Goal: Task Accomplishment & Management: Complete application form

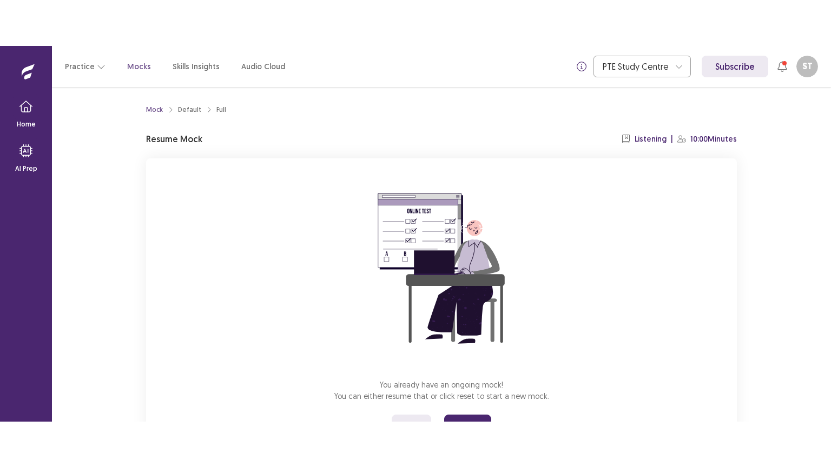
scroll to position [51, 0]
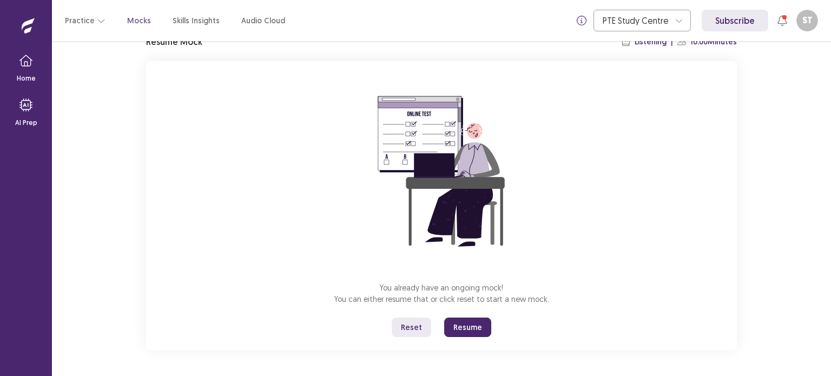
click at [451, 326] on button "Resume" at bounding box center [467, 327] width 47 height 19
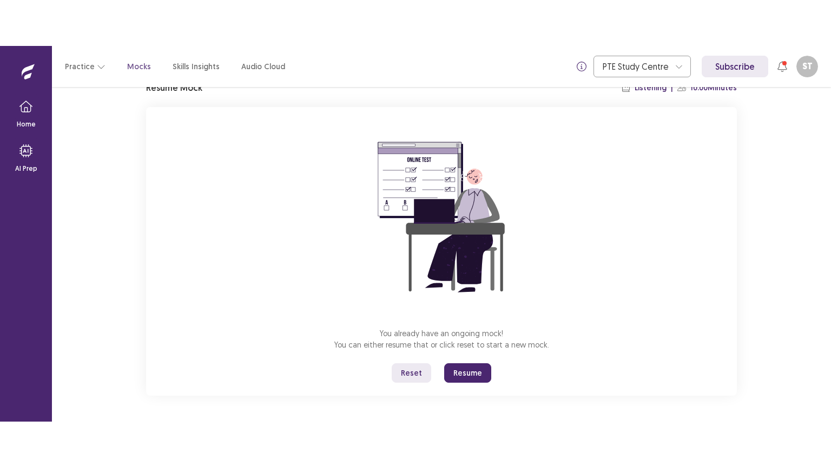
scroll to position [0, 0]
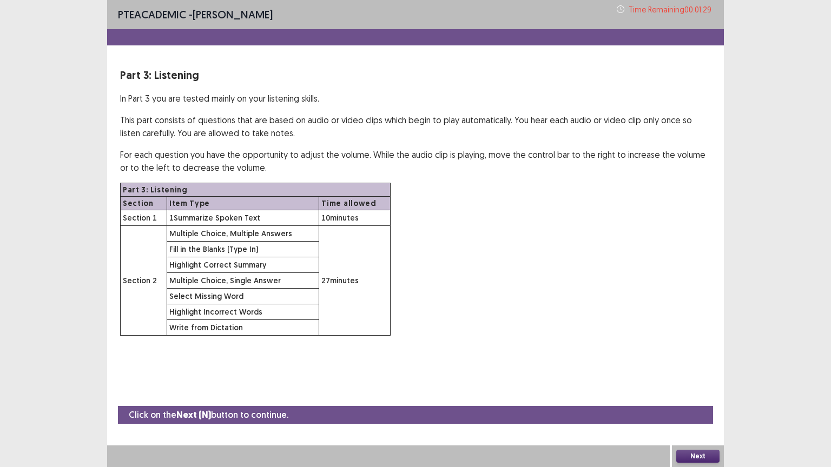
click at [702, 375] on button "Next" at bounding box center [697, 456] width 43 height 13
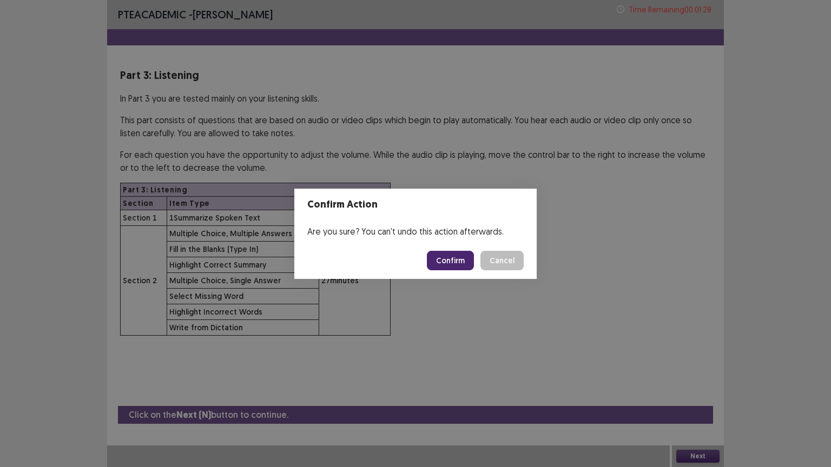
click at [444, 262] on button "Confirm" at bounding box center [450, 260] width 47 height 19
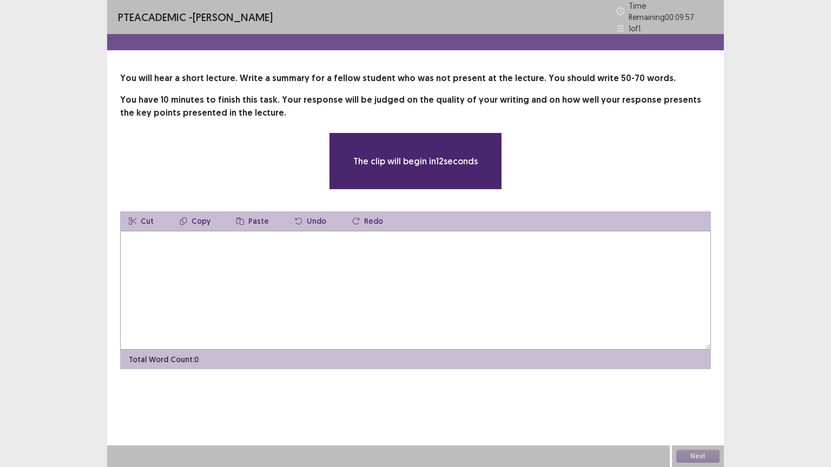
click at [351, 272] on textarea at bounding box center [415, 290] width 591 height 119
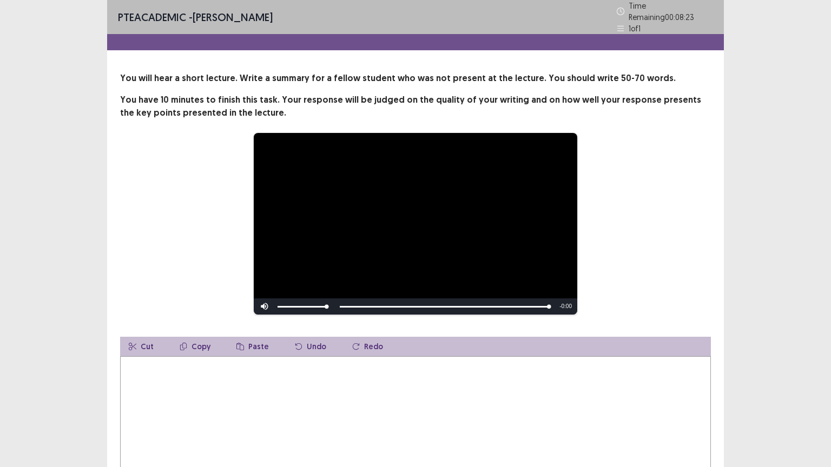
click at [200, 360] on textarea at bounding box center [415, 415] width 591 height 119
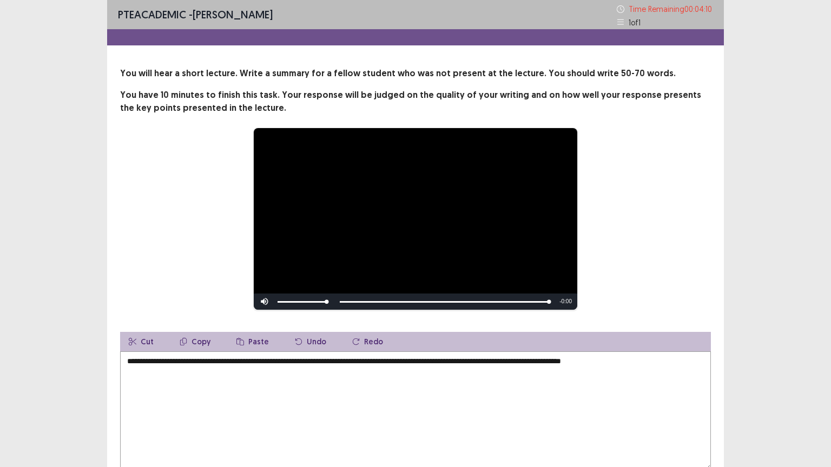
click at [407, 363] on textarea "**********" at bounding box center [415, 411] width 591 height 119
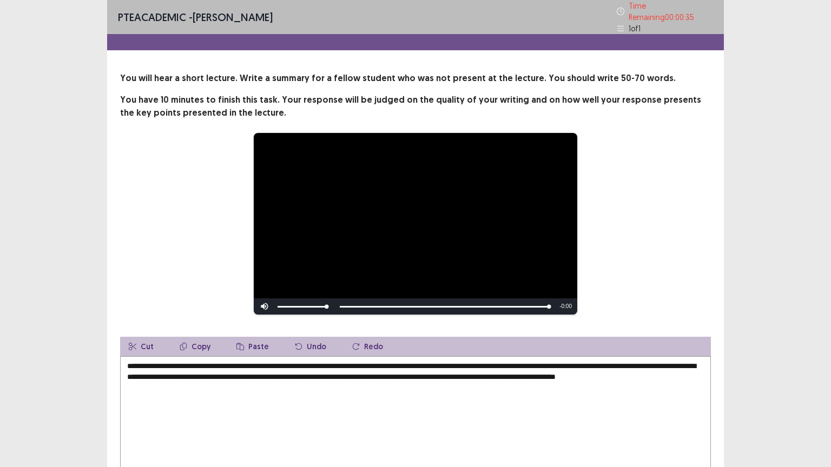
scroll to position [70, 0]
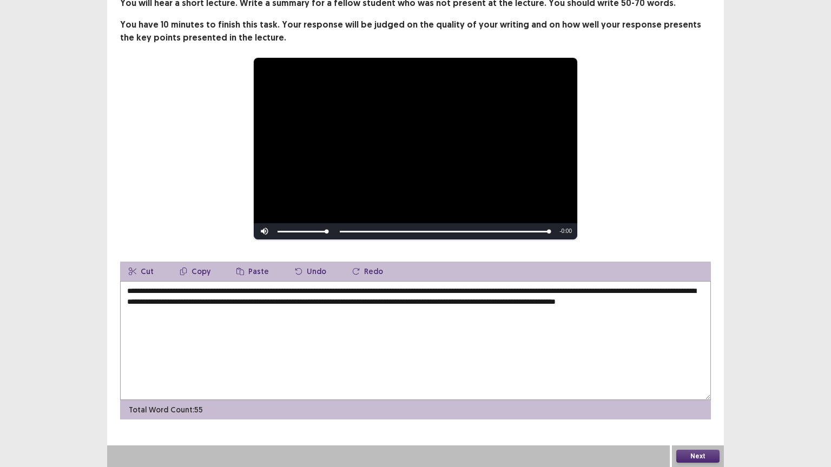
click at [567, 288] on textarea "**********" at bounding box center [415, 340] width 591 height 119
click at [566, 290] on textarea "**********" at bounding box center [415, 340] width 591 height 119
click at [565, 290] on textarea "**********" at bounding box center [415, 340] width 591 height 119
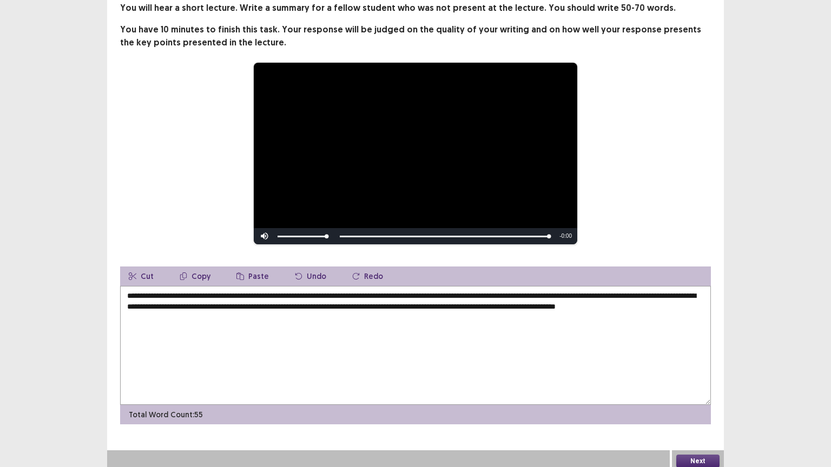
scroll to position [0, 0]
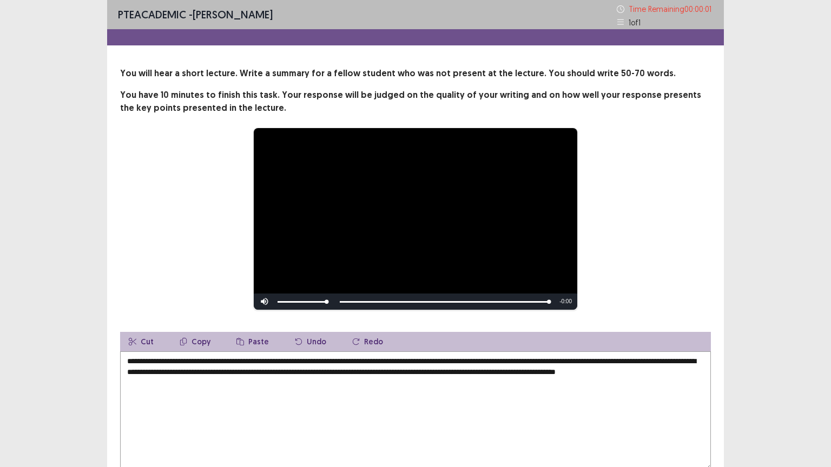
type textarea "**********"
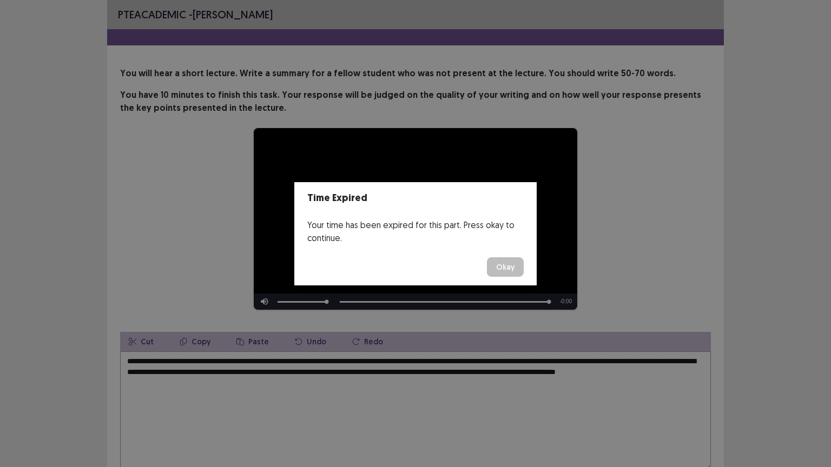
click at [504, 270] on button "Okay" at bounding box center [505, 266] width 37 height 19
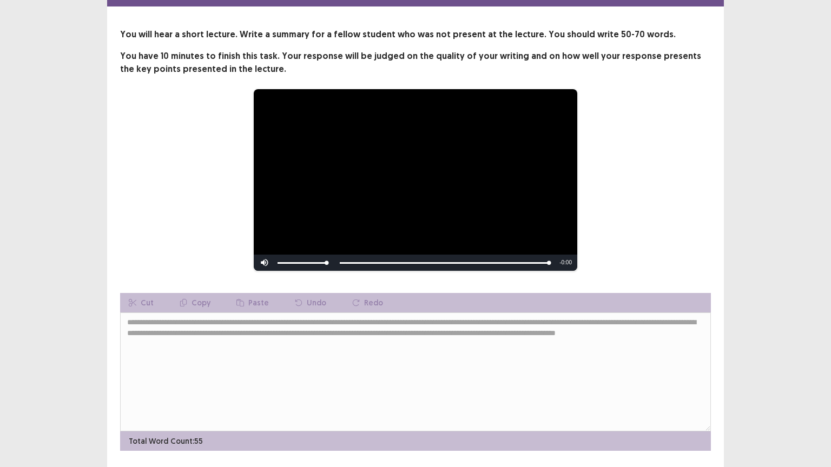
scroll to position [70, 0]
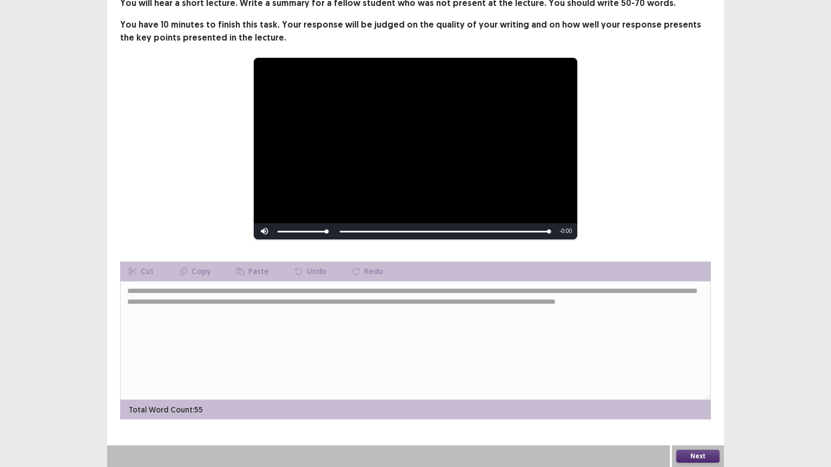
click at [690, 375] on button "Next" at bounding box center [697, 456] width 43 height 13
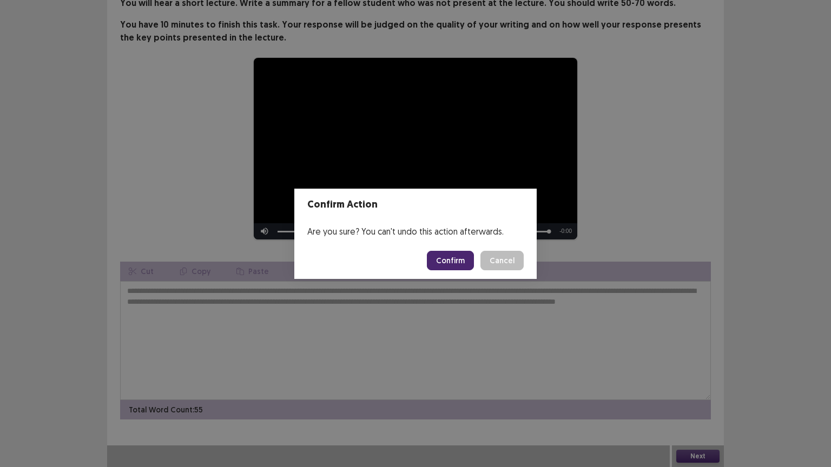
click at [457, 265] on button "Confirm" at bounding box center [450, 260] width 47 height 19
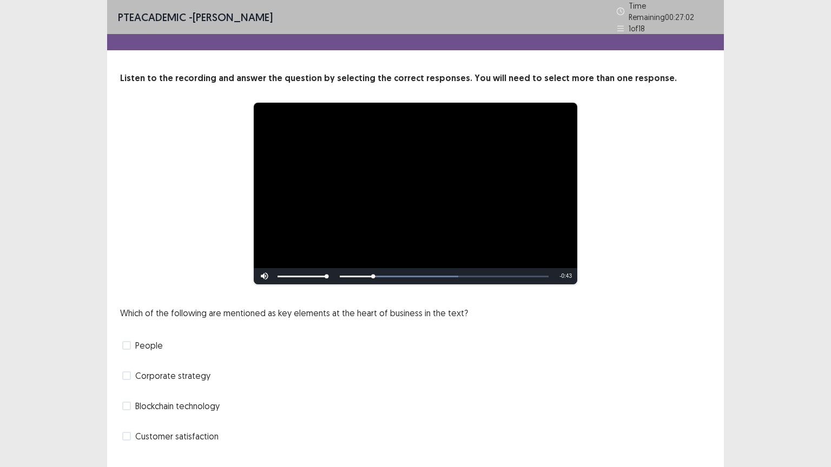
click at [132, 339] on label "People" at bounding box center [142, 345] width 41 height 13
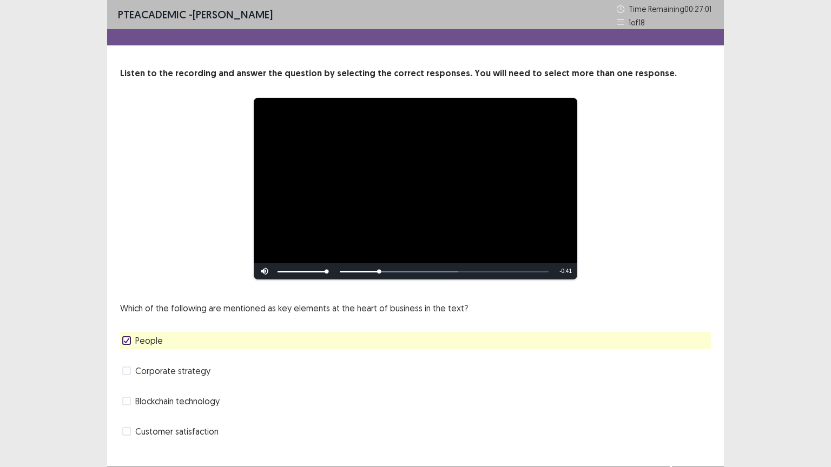
click at [123, 369] on span at bounding box center [126, 371] width 9 height 9
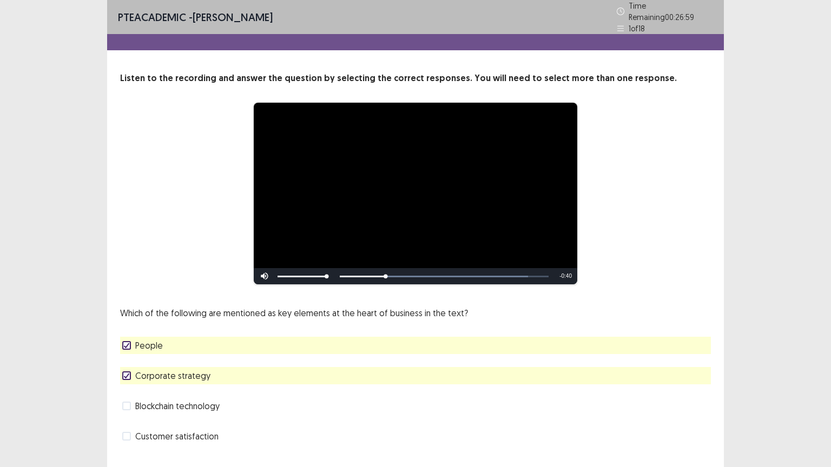
click at [129, 373] on icon at bounding box center [126, 375] width 6 height 5
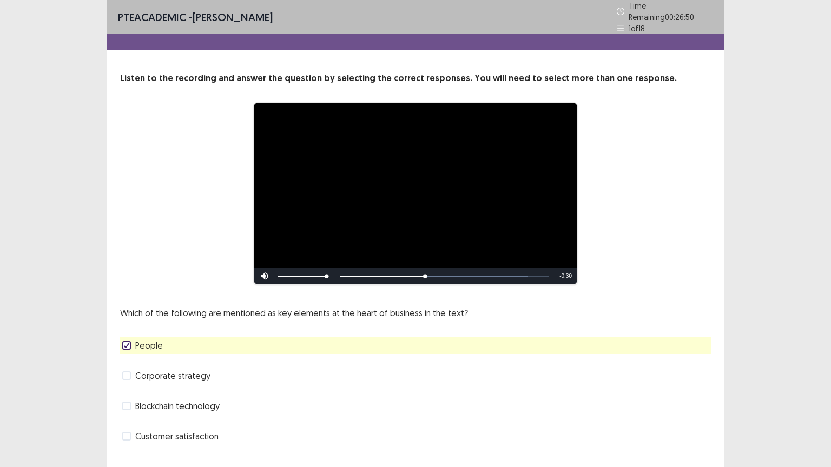
click at [129, 375] on label "Customer satisfaction" at bounding box center [170, 436] width 96 height 13
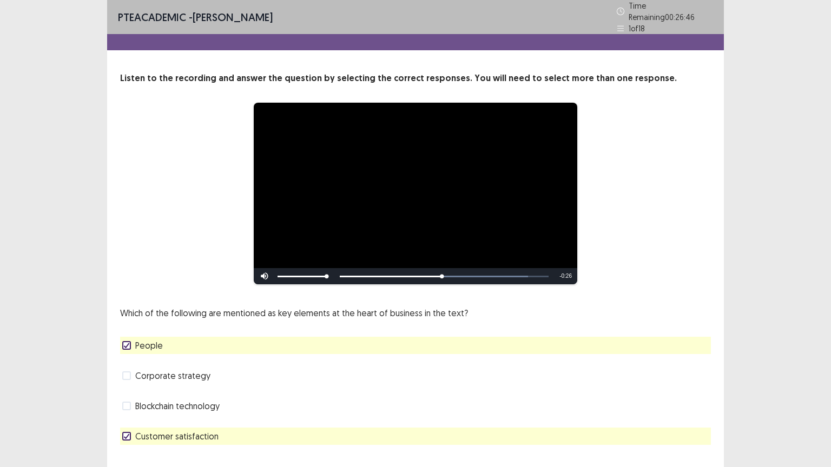
scroll to position [21, 0]
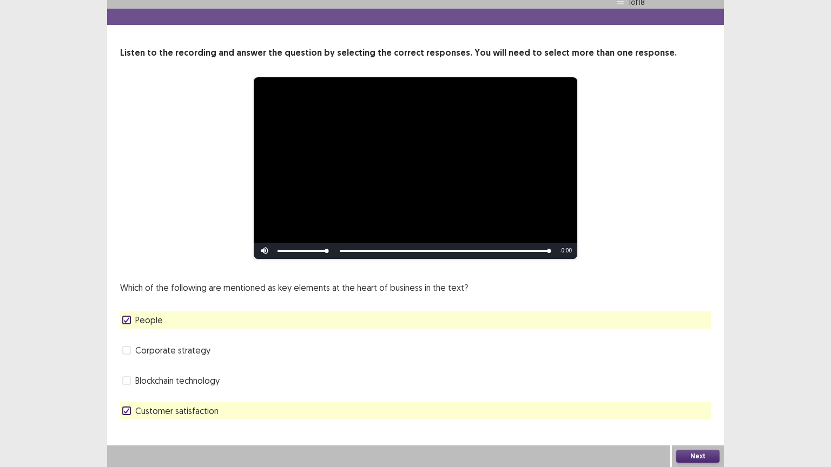
click at [690, 375] on button "Next" at bounding box center [697, 456] width 43 height 13
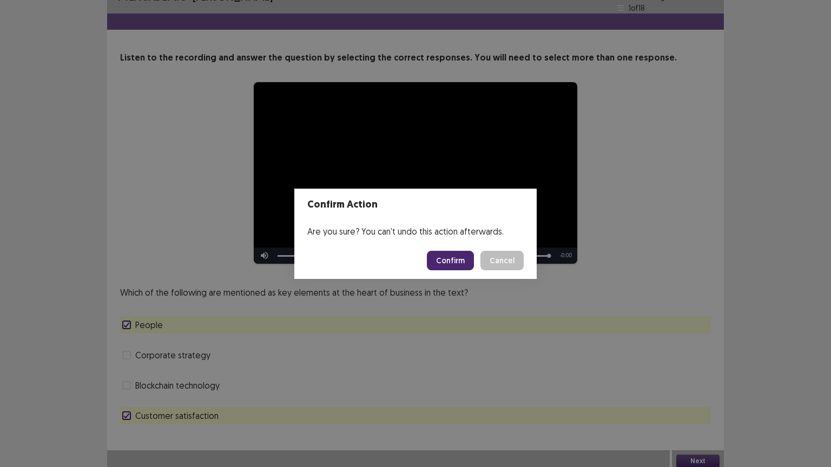
click at [449, 251] on button "Confirm" at bounding box center [450, 260] width 47 height 19
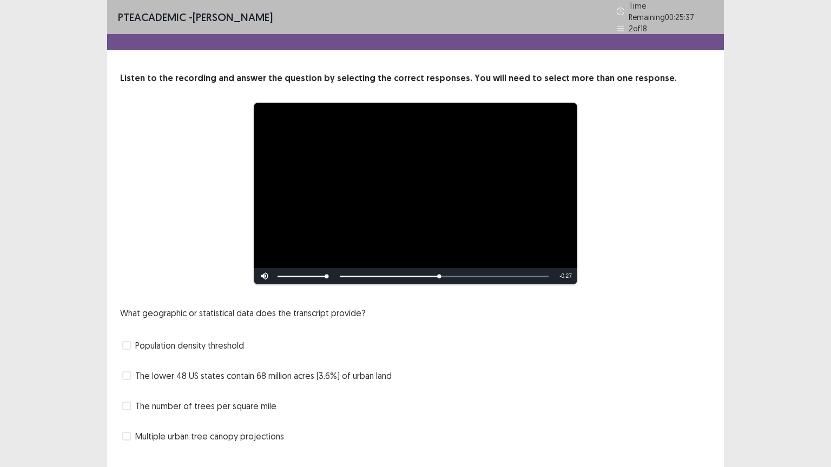
click at [130, 373] on span at bounding box center [126, 376] width 9 height 9
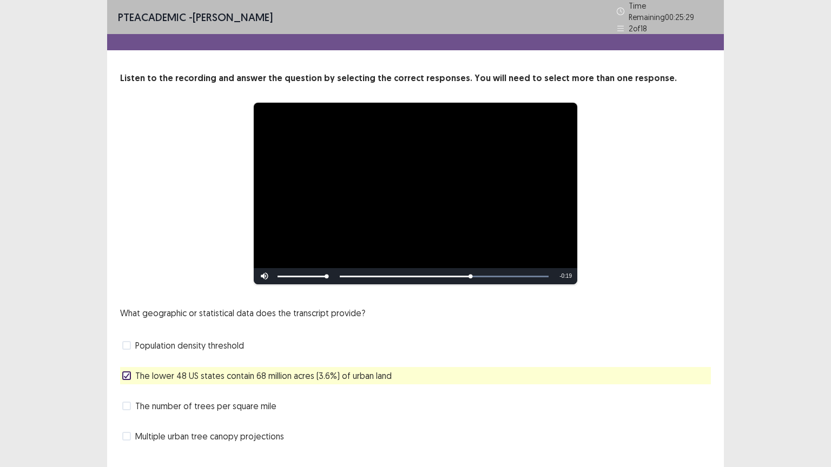
click at [153, 348] on div "Population density threshold" at bounding box center [415, 345] width 591 height 17
click at [152, 342] on span "Population density threshold" at bounding box center [189, 345] width 109 height 13
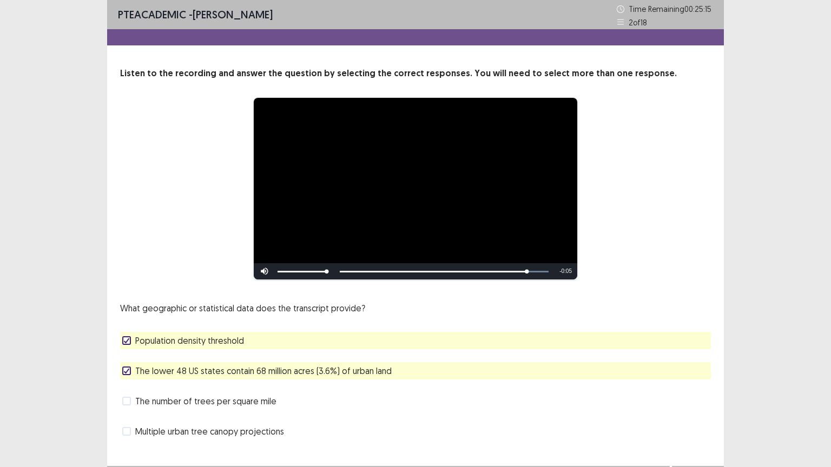
click at [132, 340] on label "Population density threshold" at bounding box center [183, 340] width 122 height 13
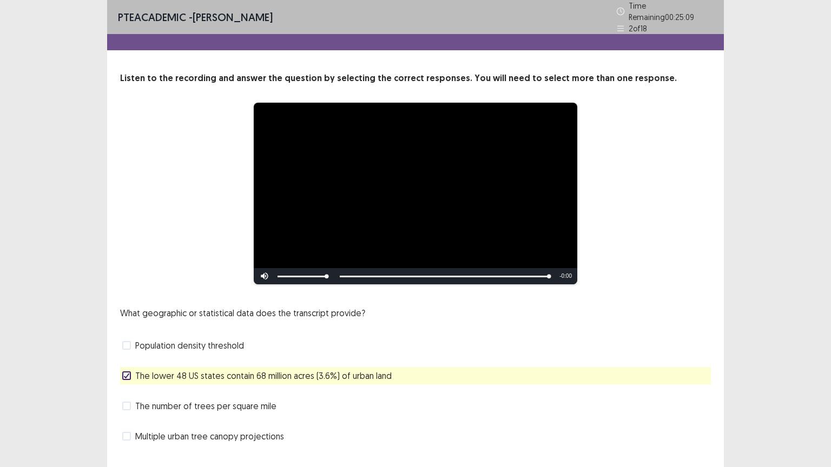
click at [128, 375] on span at bounding box center [126, 436] width 9 height 9
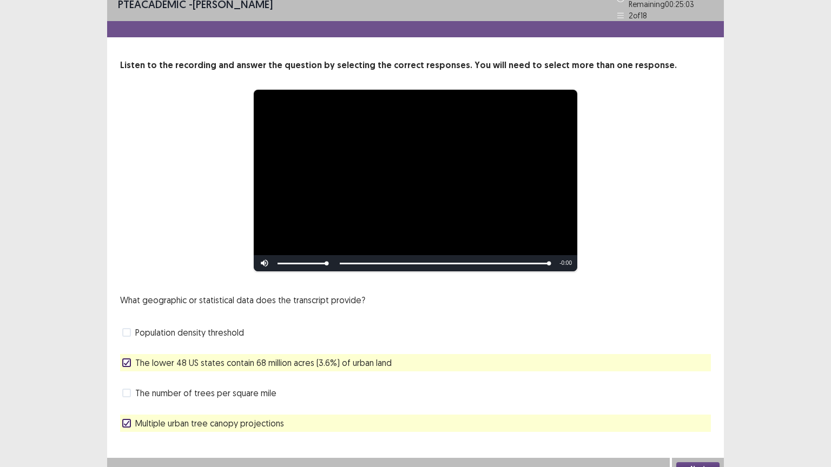
scroll to position [21, 0]
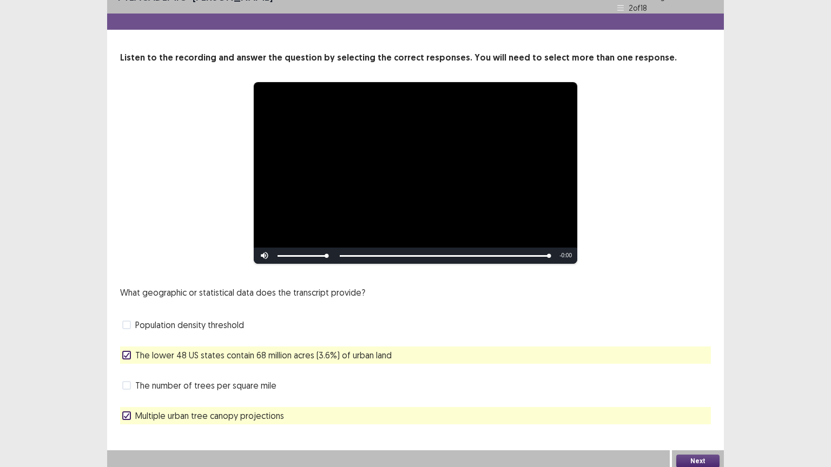
click at [697, 375] on button "Next" at bounding box center [697, 461] width 43 height 13
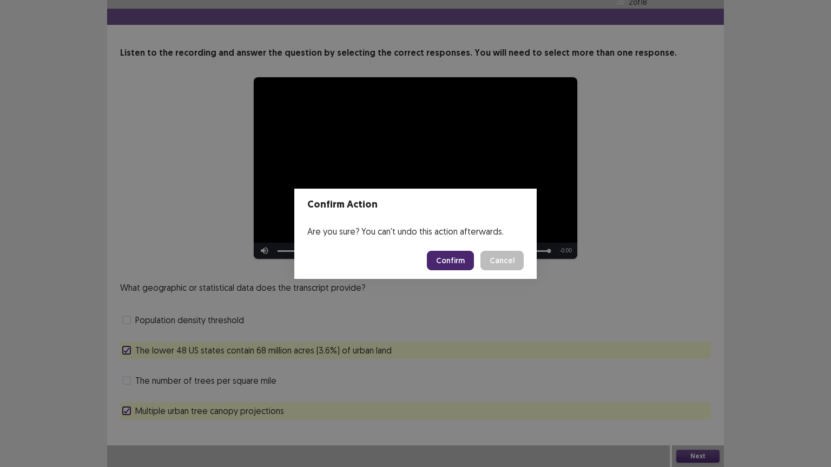
click at [451, 256] on button "Confirm" at bounding box center [450, 260] width 47 height 19
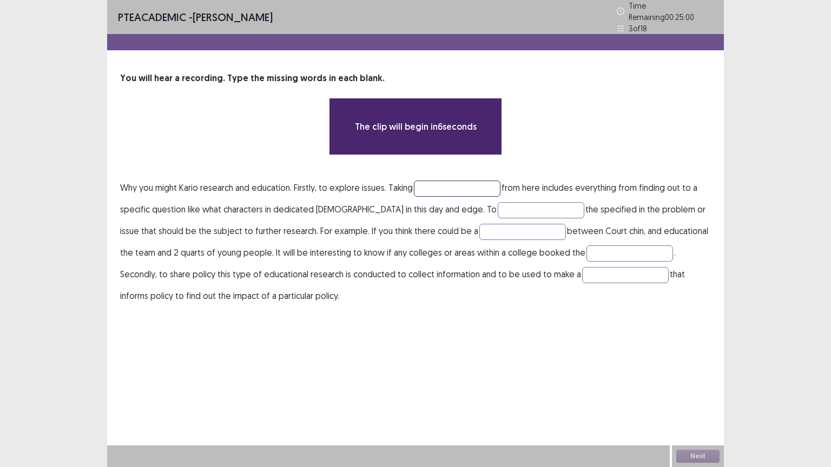
click at [484, 188] on input "text" at bounding box center [457, 189] width 87 height 16
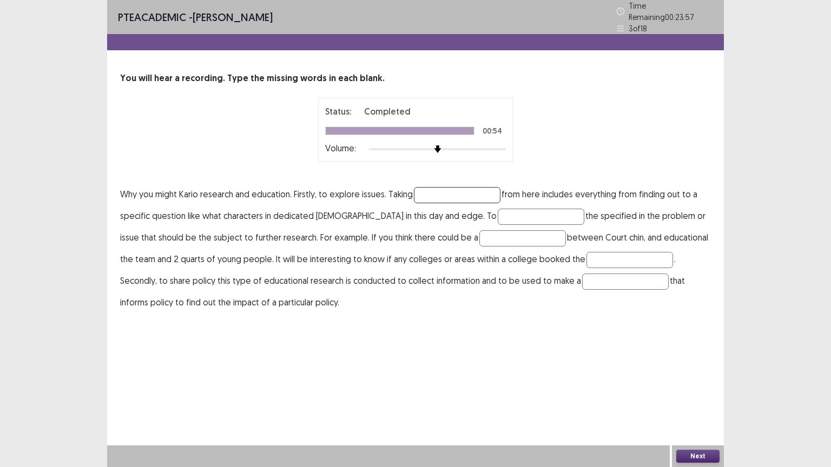
click at [434, 187] on input "text" at bounding box center [457, 195] width 87 height 16
type input "********"
click at [498, 213] on input "text" at bounding box center [541, 217] width 87 height 16
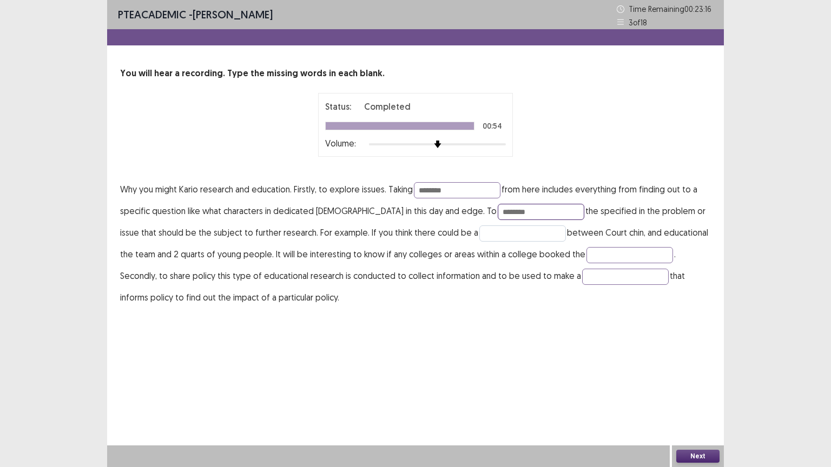
type input "********"
click at [491, 232] on input "text" at bounding box center [522, 234] width 87 height 16
click at [586, 257] on input "text" at bounding box center [629, 255] width 87 height 16
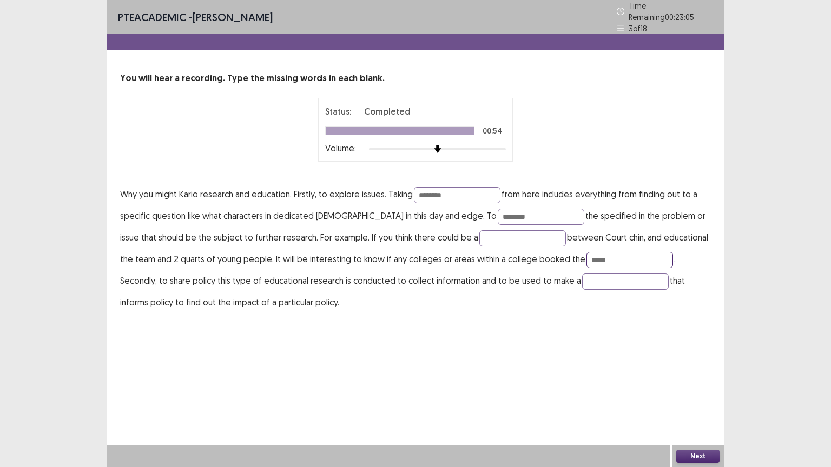
type input "*****"
type input "*********"
click at [690, 375] on button "Next" at bounding box center [697, 456] width 43 height 13
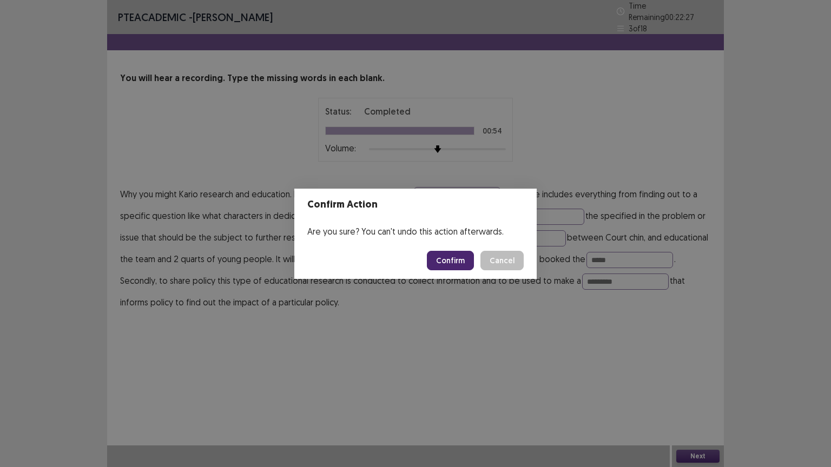
click at [460, 255] on button "Confirm" at bounding box center [450, 260] width 47 height 19
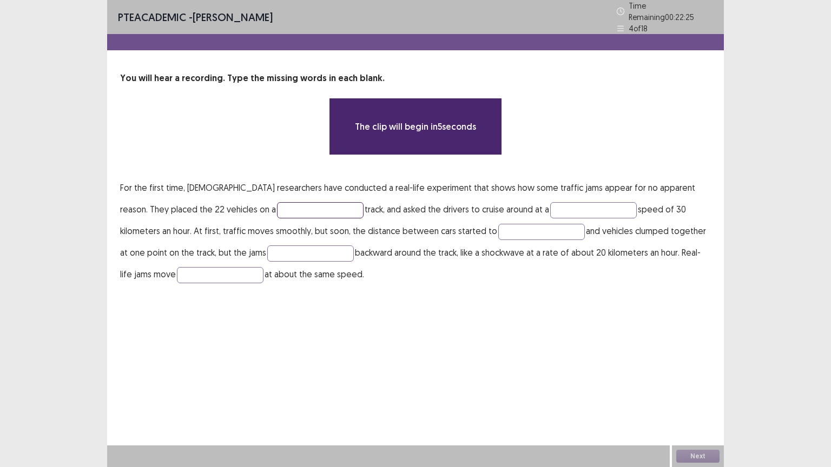
click at [277, 204] on input "text" at bounding box center [320, 210] width 87 height 16
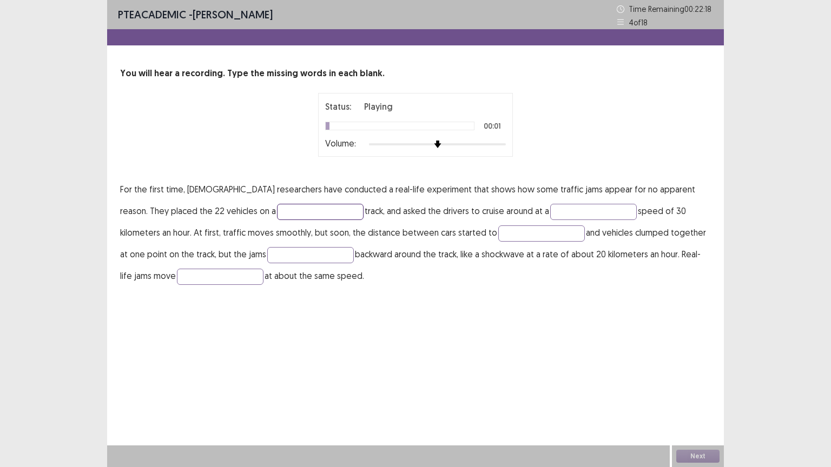
click at [277, 213] on input "text" at bounding box center [320, 212] width 87 height 16
type input "******"
click at [498, 234] on input "text" at bounding box center [541, 234] width 87 height 16
click at [267, 248] on input "text" at bounding box center [310, 255] width 87 height 16
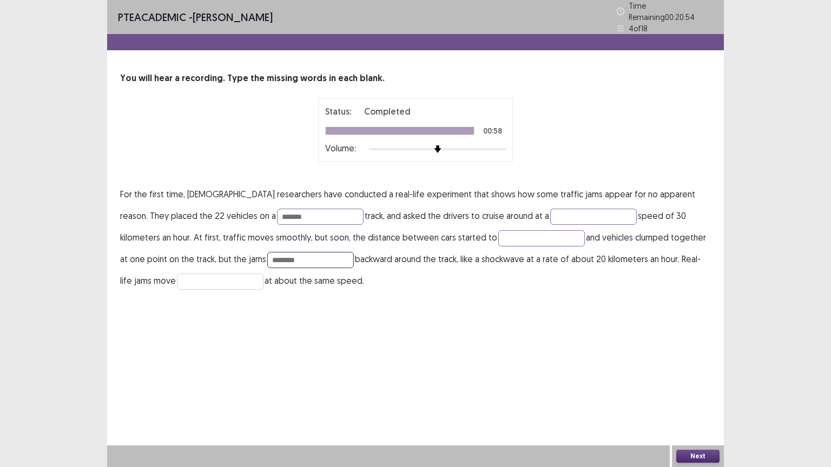
type input "********"
click at [191, 281] on input "text" at bounding box center [220, 282] width 87 height 16
type input "********"
click at [550, 216] on input "text" at bounding box center [593, 217] width 87 height 16
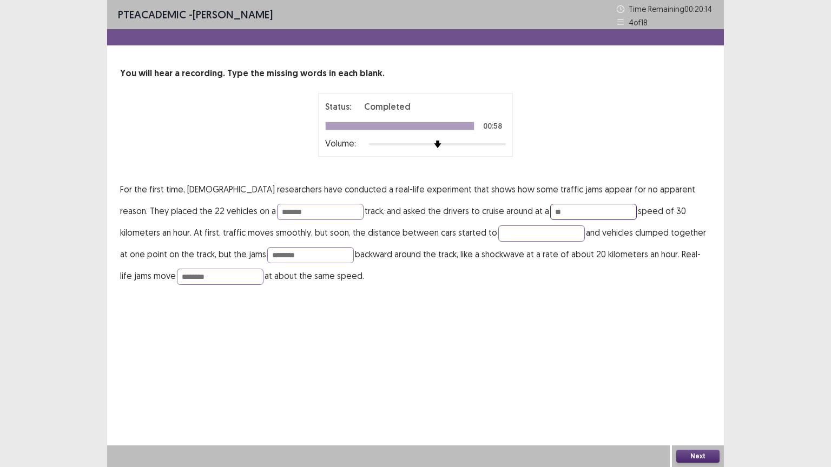
type input "*"
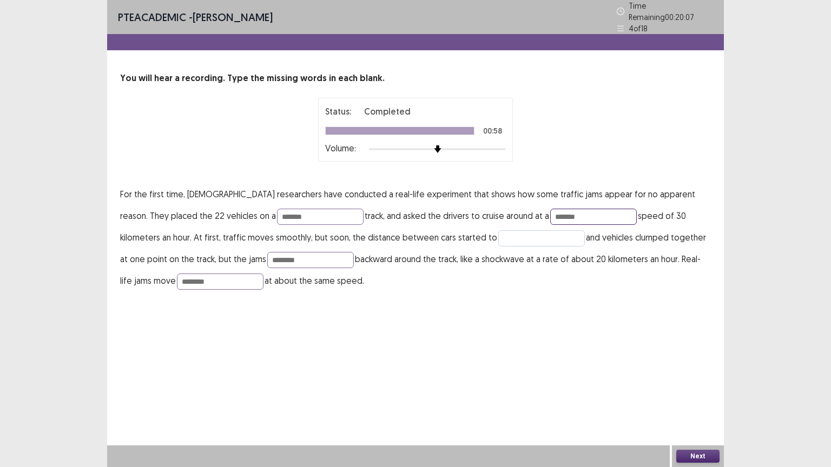
type input "*******"
click at [498, 234] on input "text" at bounding box center [541, 238] width 87 height 16
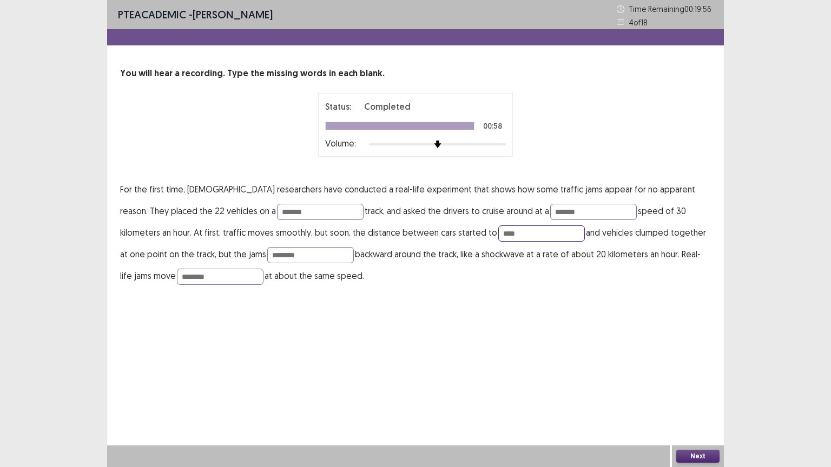
type input "****"
click at [697, 375] on button "Next" at bounding box center [697, 456] width 43 height 13
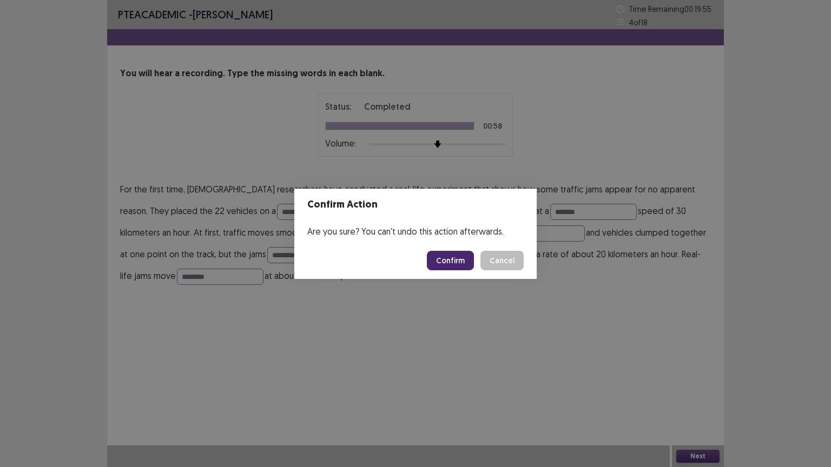
click at [467, 264] on button "Confirm" at bounding box center [450, 260] width 47 height 19
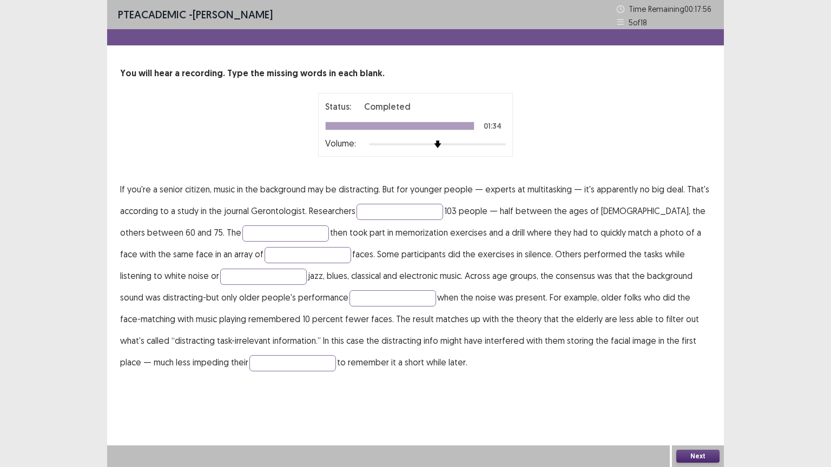
click at [401, 201] on p "If you're a senior citizen, music in the background may be distracting. But for…" at bounding box center [415, 275] width 591 height 195
click at [396, 212] on input "text" at bounding box center [399, 212] width 87 height 16
type input "********"
click at [270, 236] on input "text" at bounding box center [285, 234] width 87 height 16
type input "*********"
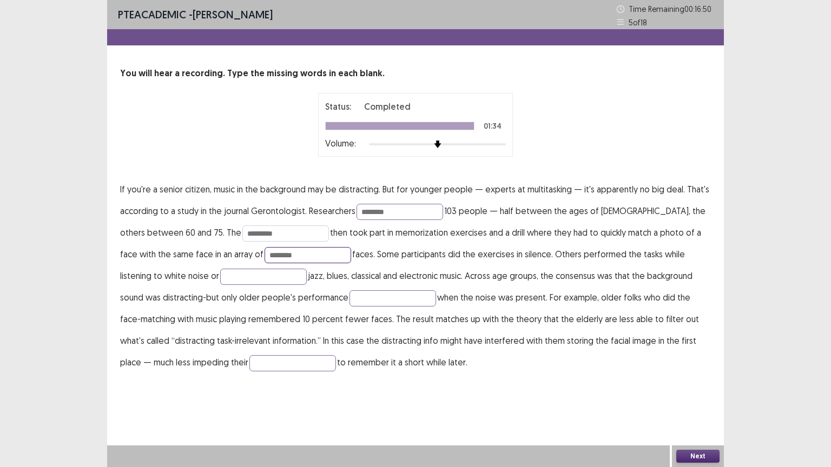
type input "********"
type input "******"
type input "*******"
click at [704, 375] on button "Next" at bounding box center [697, 456] width 43 height 13
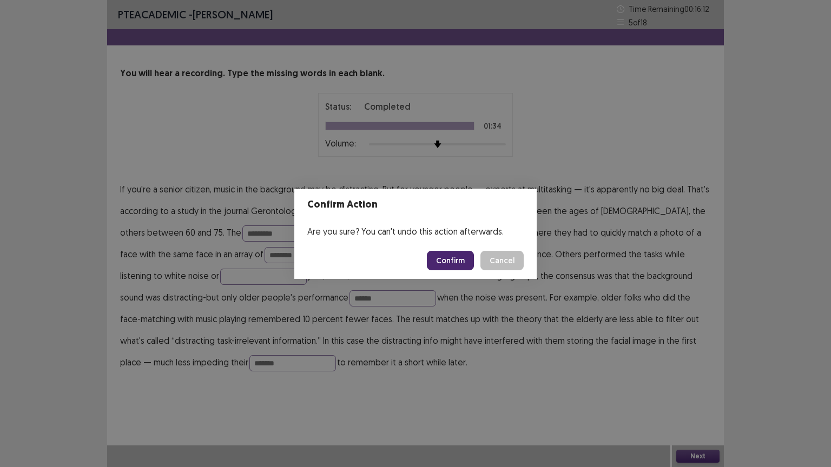
click at [455, 261] on button "Confirm" at bounding box center [450, 260] width 47 height 19
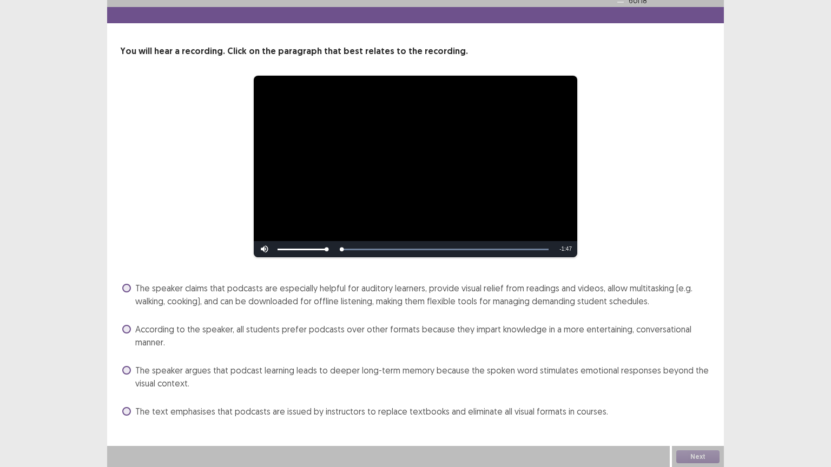
scroll to position [23, 0]
click at [132, 288] on label "The speaker claims that podcasts are especially helpful for auditory learners, …" at bounding box center [416, 294] width 589 height 26
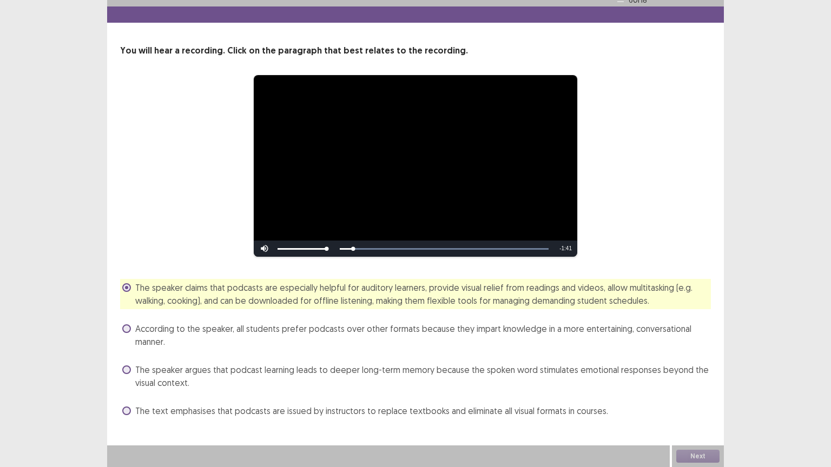
click at [130, 326] on label "According to the speaker, all students prefer podcasts over other formats becau…" at bounding box center [416, 335] width 589 height 26
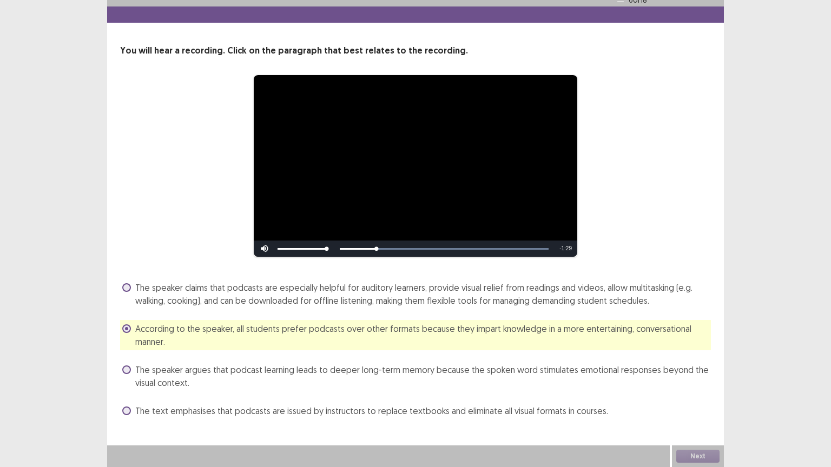
click at [343, 292] on span "The speaker claims that podcasts are especially helpful for auditory learners, …" at bounding box center [423, 294] width 576 height 26
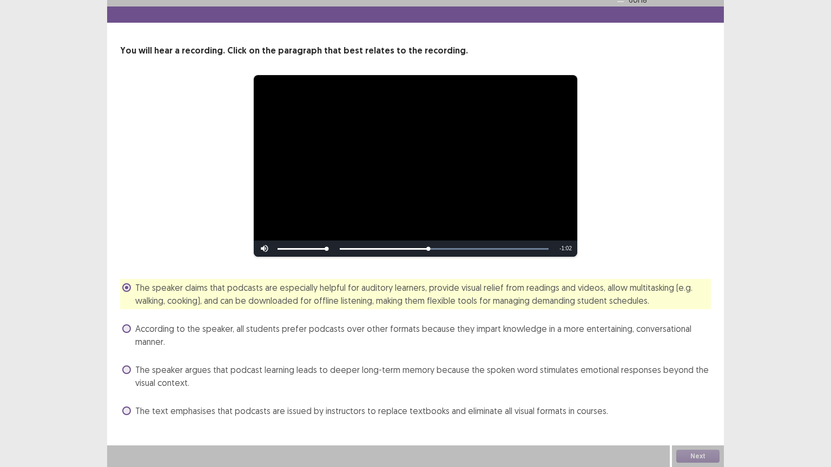
click at [446, 375] on span "The speaker argues that podcast learning leads to deeper long-term memory becau…" at bounding box center [423, 376] width 576 height 26
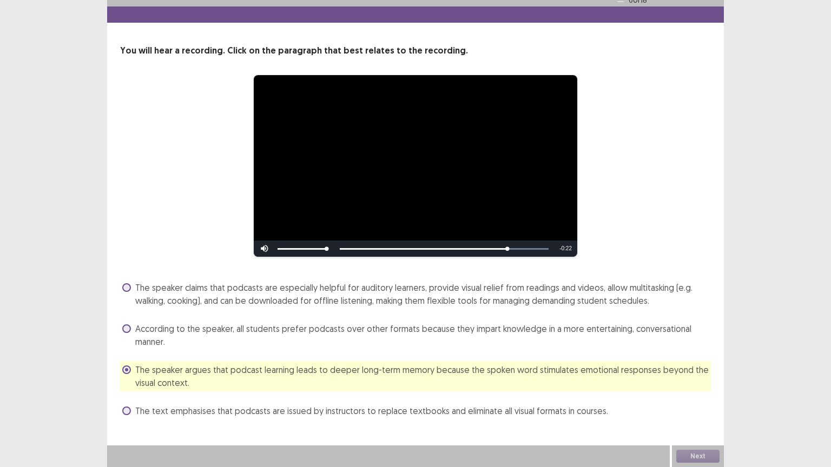
click at [500, 306] on span "The speaker claims that podcasts are especially helpful for auditory learners, …" at bounding box center [423, 294] width 576 height 26
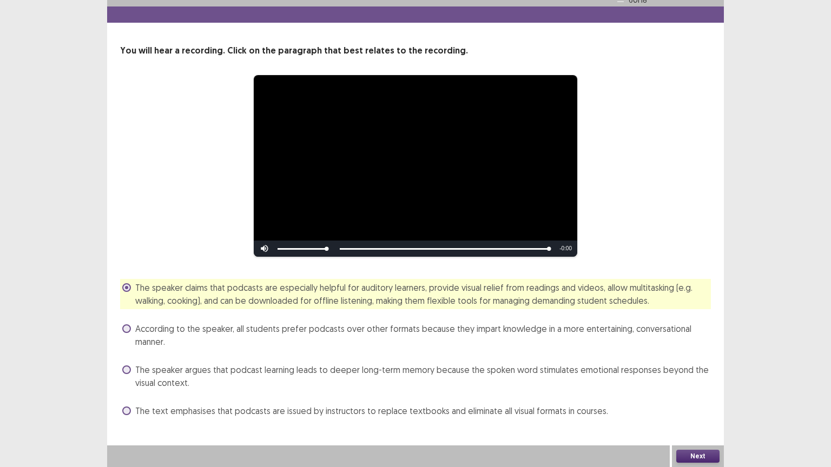
click at [694, 375] on button "Next" at bounding box center [697, 456] width 43 height 13
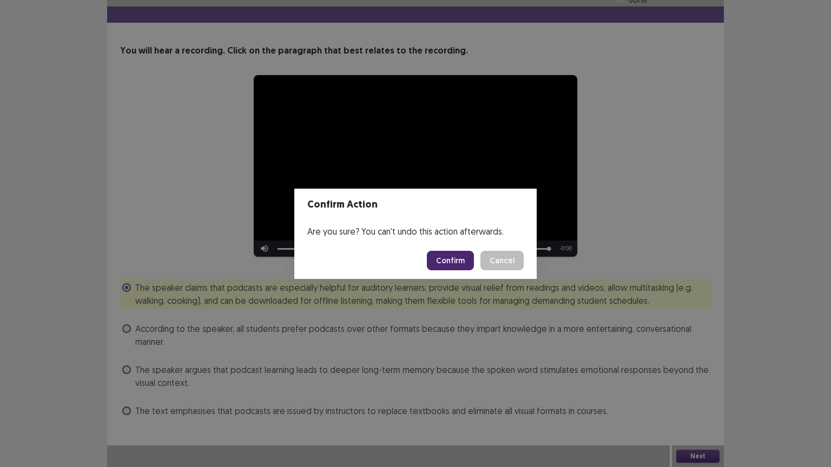
click at [450, 264] on button "Confirm" at bounding box center [450, 260] width 47 height 19
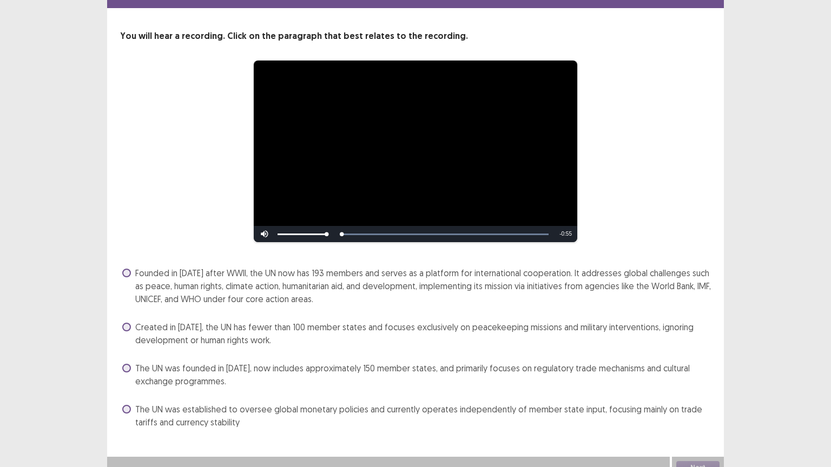
scroll to position [49, 0]
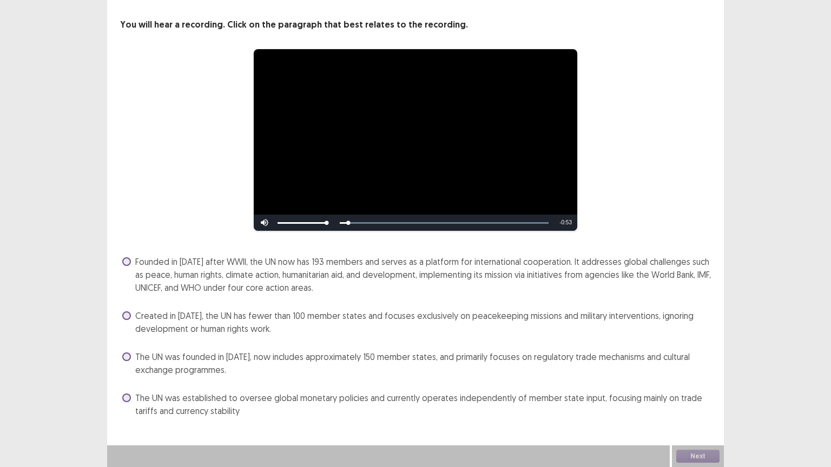
click at [199, 267] on span "Founded in [DATE] after WWII, the UN now has 193 members and serves as a platfo…" at bounding box center [423, 274] width 576 height 39
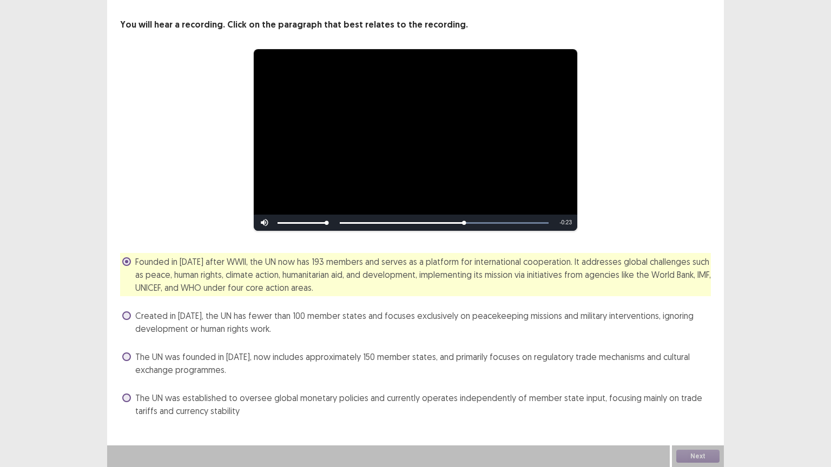
click at [216, 329] on span "Created in [DATE], the UN has fewer than 100 member states and focuses exclusiv…" at bounding box center [423, 322] width 576 height 26
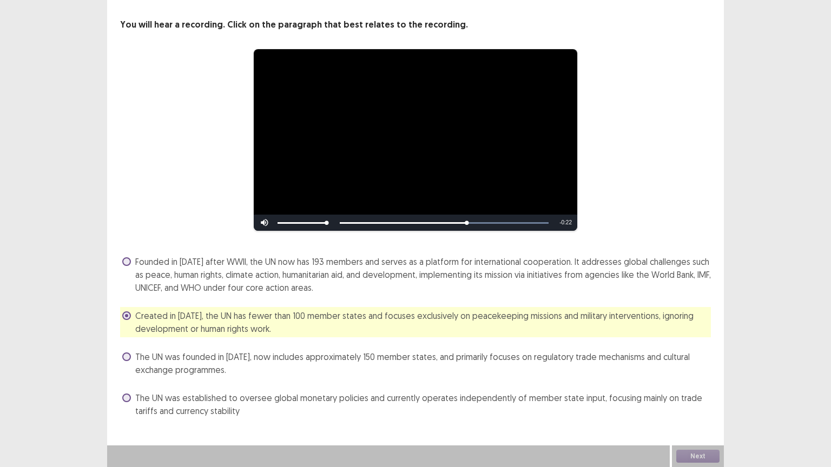
click at [202, 285] on span "Founded in [DATE] after WWII, the UN now has 193 members and serves as a platfo…" at bounding box center [423, 274] width 576 height 39
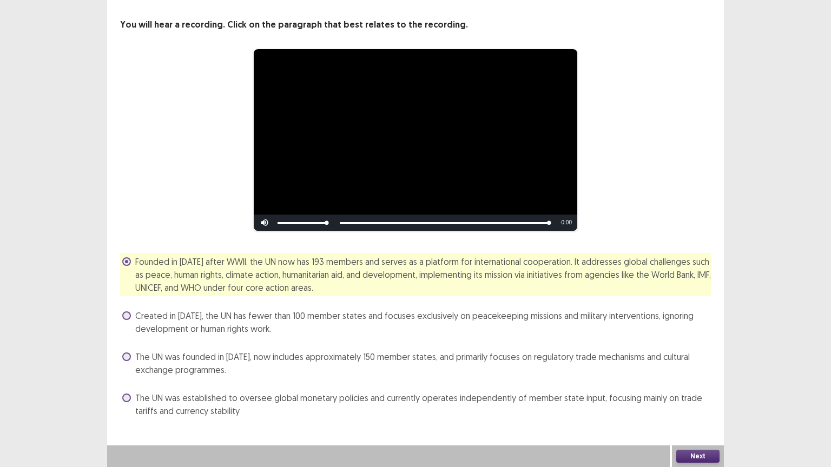
click at [702, 375] on button "Next" at bounding box center [697, 456] width 43 height 13
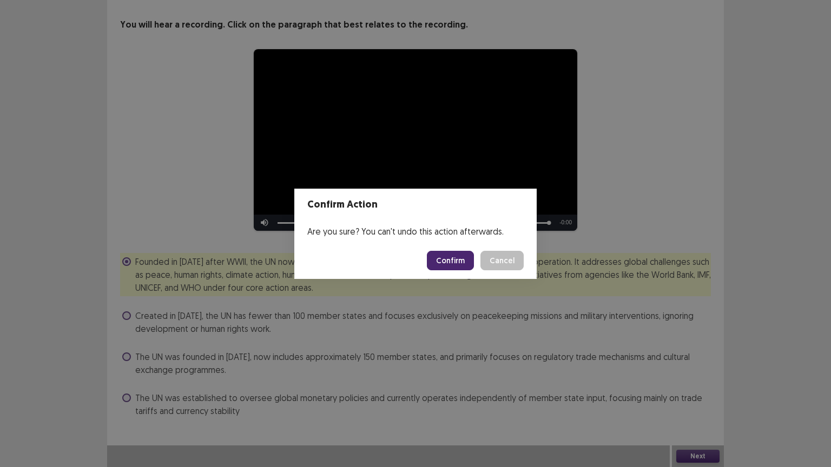
click at [460, 260] on button "Confirm" at bounding box center [450, 260] width 47 height 19
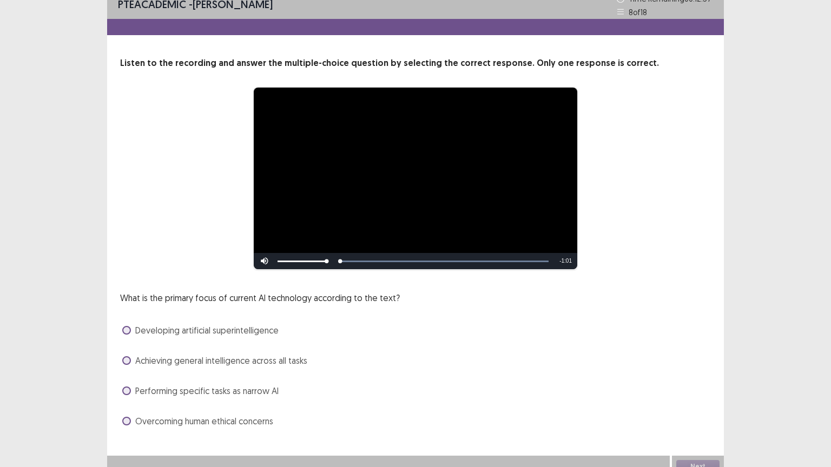
scroll to position [21, 0]
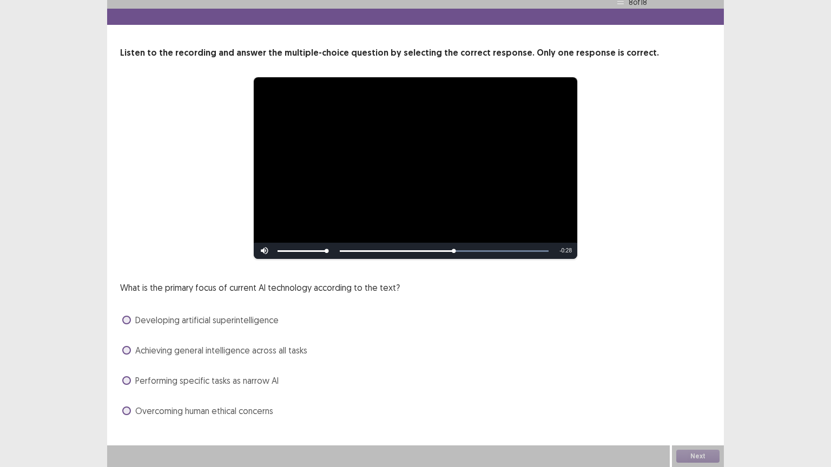
click at [131, 353] on label "Achieving general intelligence across all tasks" at bounding box center [214, 350] width 185 height 13
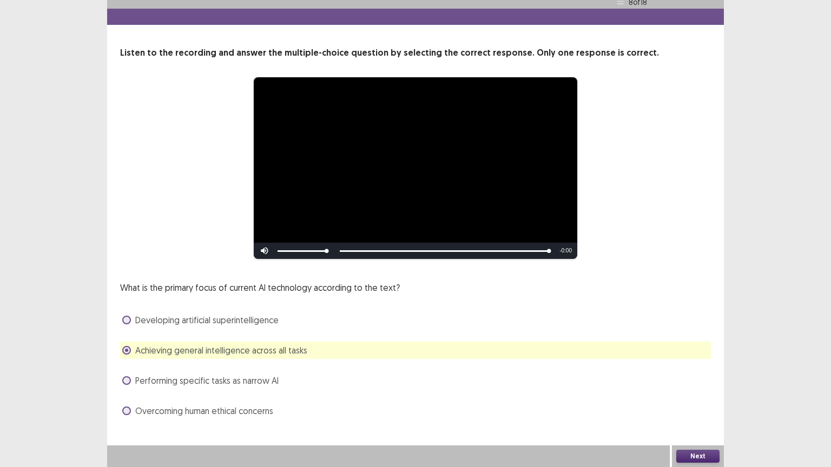
click at [248, 375] on span "Performing specific tasks as narrow AI" at bounding box center [206, 380] width 143 height 13
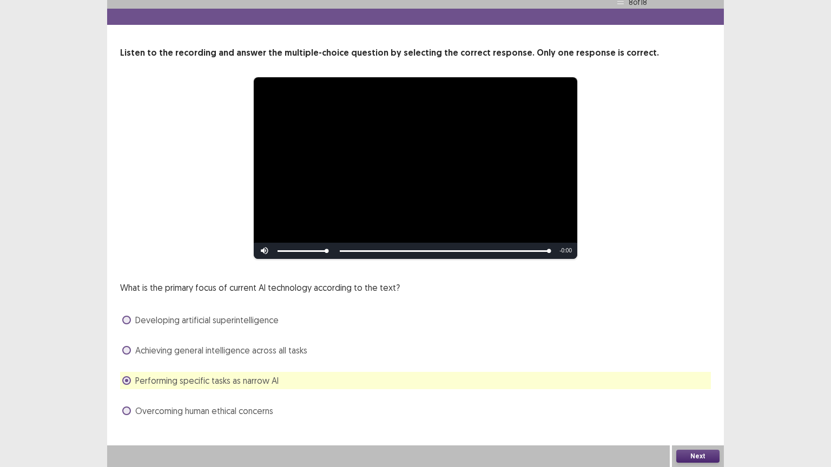
click at [263, 375] on span "Overcoming human ethical concerns" at bounding box center [204, 411] width 138 height 13
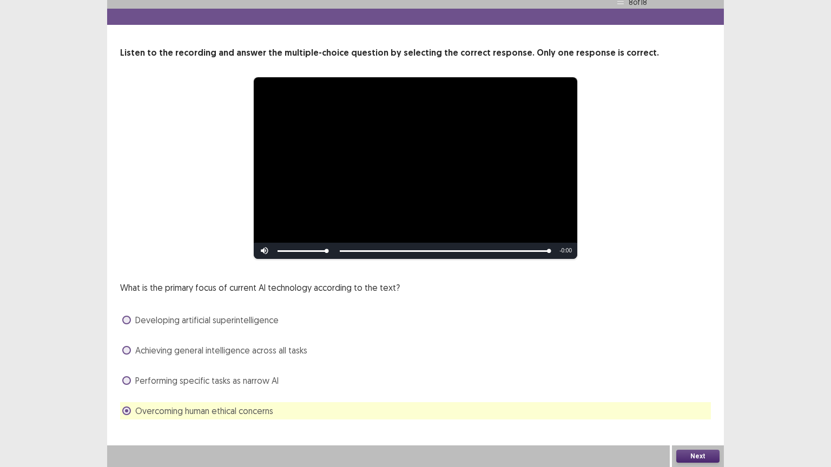
click at [261, 325] on span "Developing artificial superintelligence" at bounding box center [206, 320] width 143 height 13
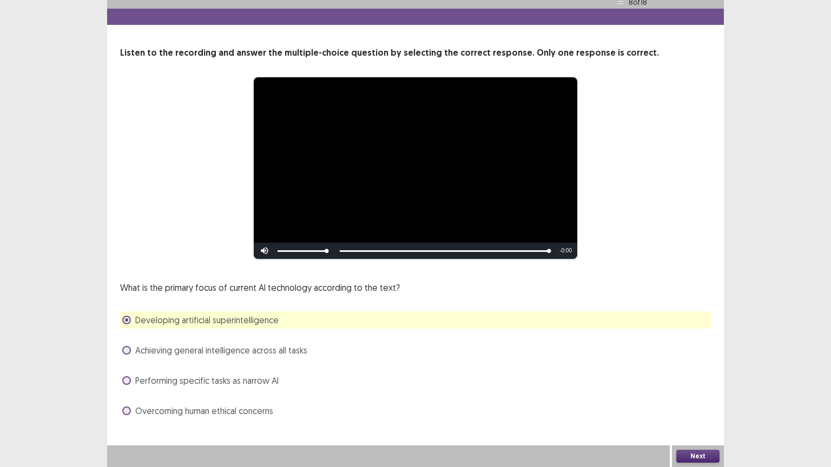
click at [262, 375] on div "**********" at bounding box center [415, 210] width 617 height 462
click at [249, 359] on div "What is the primary focus of current AI technology according to the text? Devel…" at bounding box center [415, 350] width 591 height 138
click at [249, 357] on div "Achieving general intelligence across all tasks" at bounding box center [415, 350] width 591 height 17
click at [255, 352] on span "Achieving general intelligence across all tasks" at bounding box center [221, 350] width 172 height 13
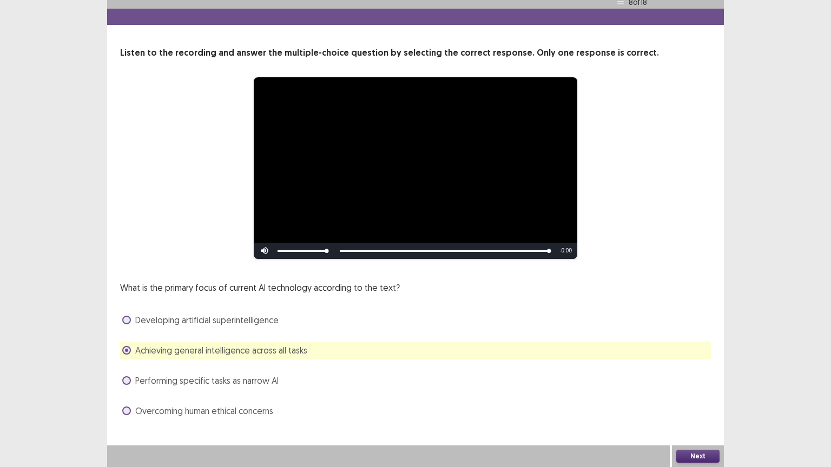
click at [689, 375] on div "Next" at bounding box center [698, 457] width 52 height 22
click at [696, 375] on button "Next" at bounding box center [697, 456] width 43 height 13
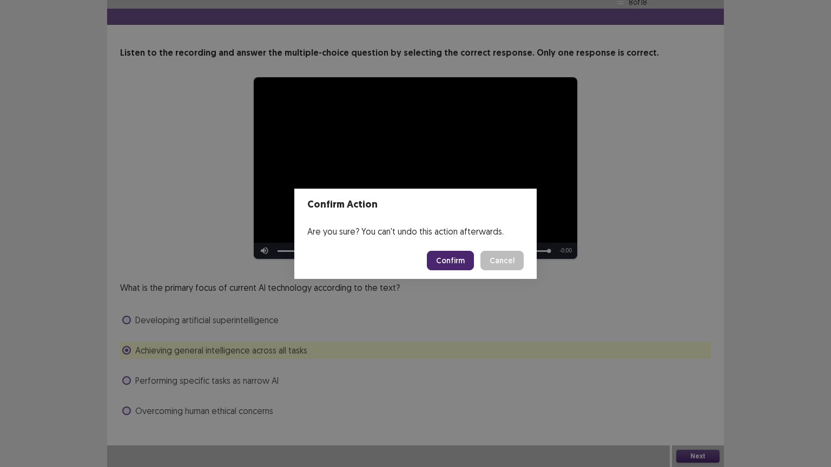
click at [450, 255] on button "Confirm" at bounding box center [450, 260] width 47 height 19
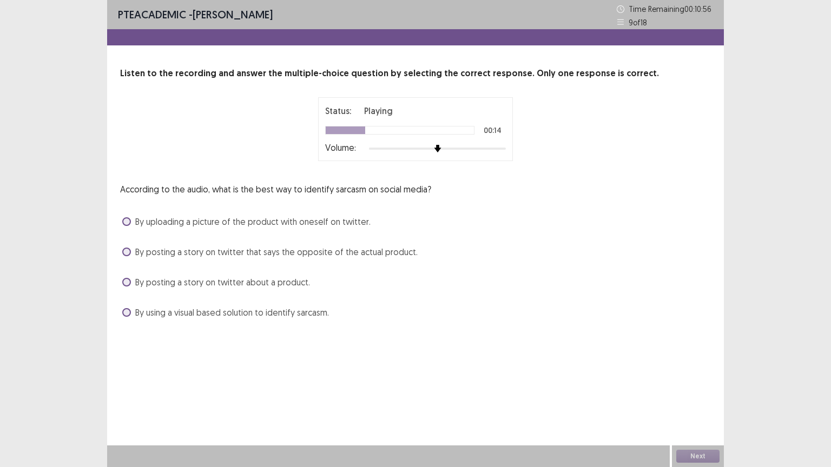
click at [148, 225] on span "By uploading a picture of the product with oneself on twitter." at bounding box center [252, 221] width 235 height 13
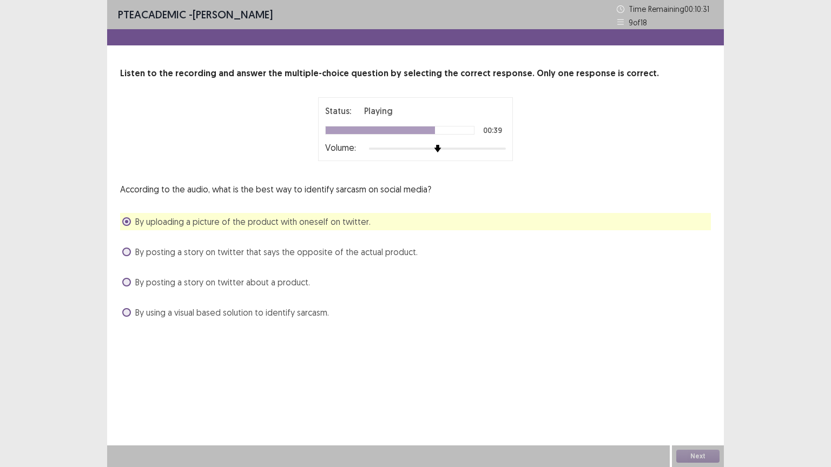
click at [186, 283] on span "By posting a story on twitter about a product." at bounding box center [222, 282] width 175 height 13
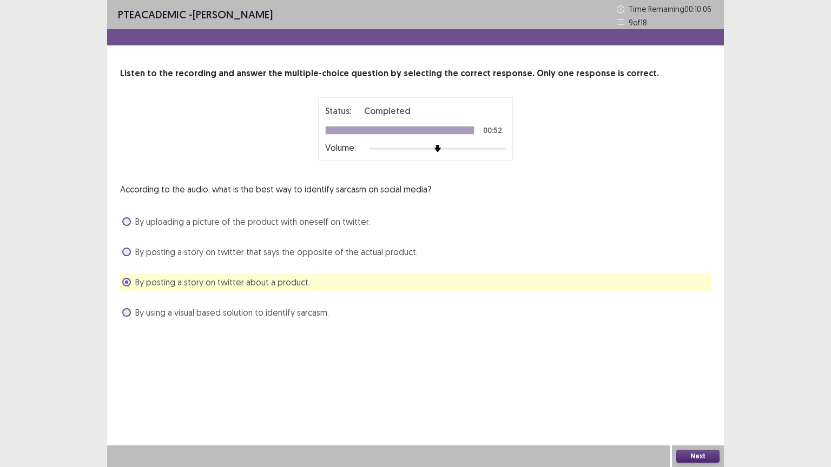
click at [277, 309] on span "By using a visual based solution to identify sarcasm." at bounding box center [232, 312] width 194 height 13
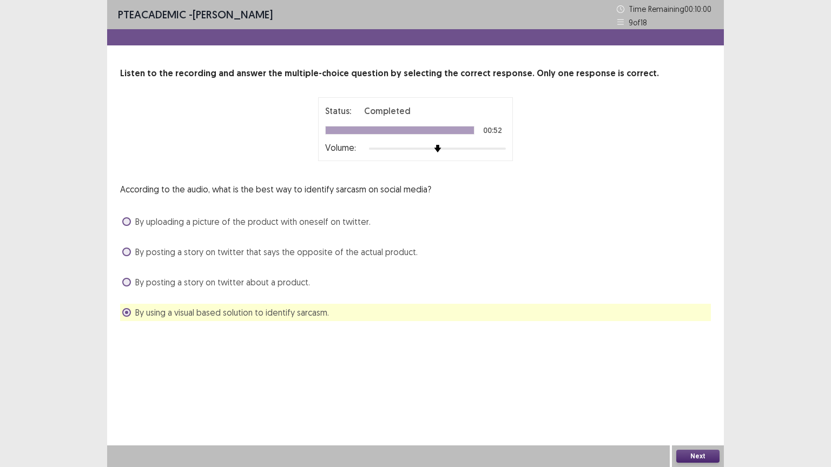
click at [694, 375] on button "Next" at bounding box center [697, 456] width 43 height 13
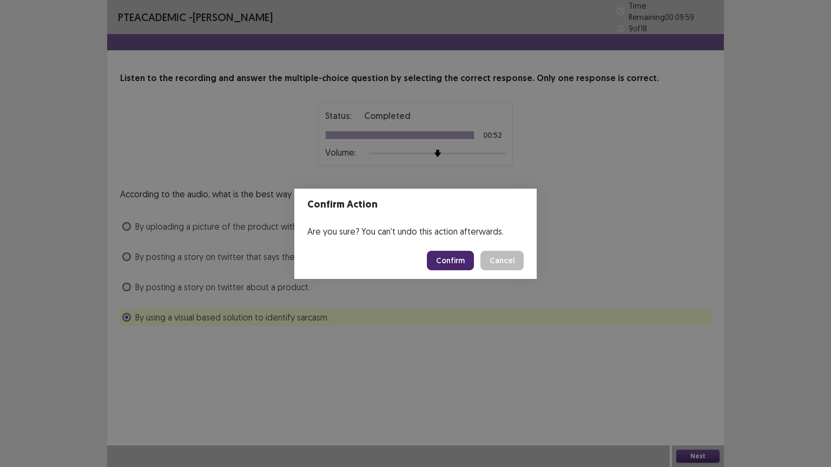
click at [451, 255] on button "Confirm" at bounding box center [450, 260] width 47 height 19
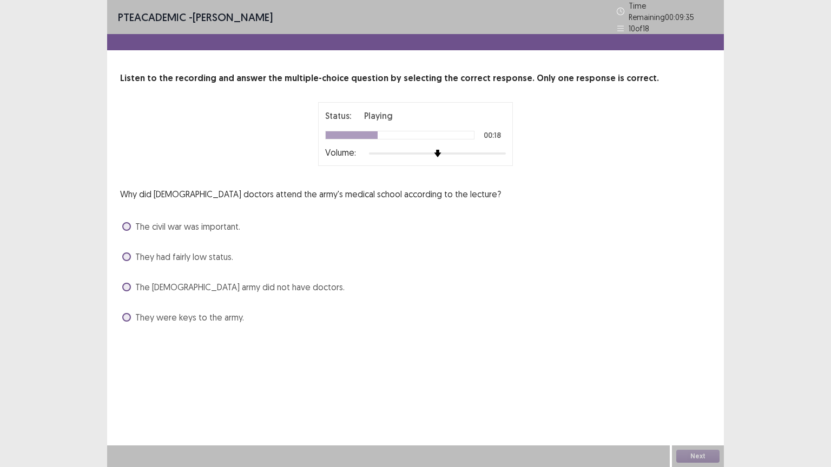
click at [136, 284] on span "The [DEMOGRAPHIC_DATA] army did not have doctors." at bounding box center [239, 287] width 209 height 13
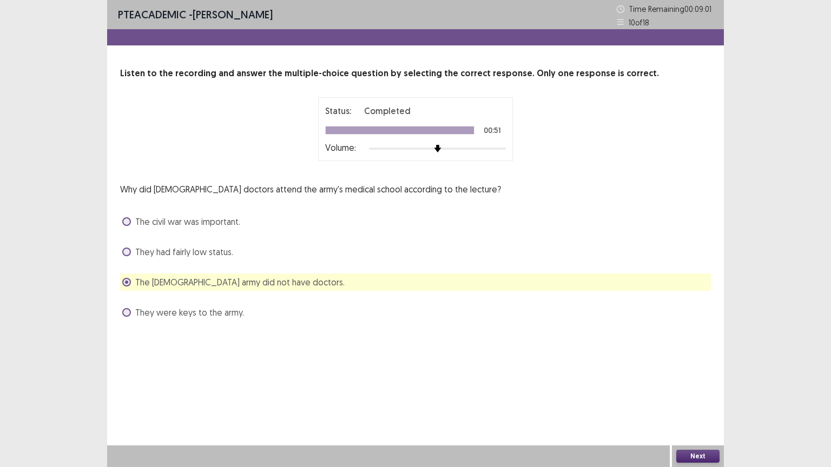
click at [685, 375] on button "Next" at bounding box center [697, 456] width 43 height 13
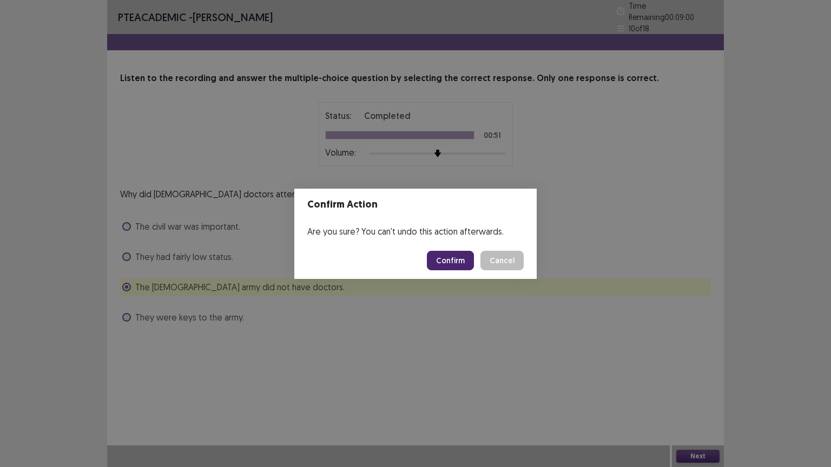
click at [464, 261] on button "Confirm" at bounding box center [450, 260] width 47 height 19
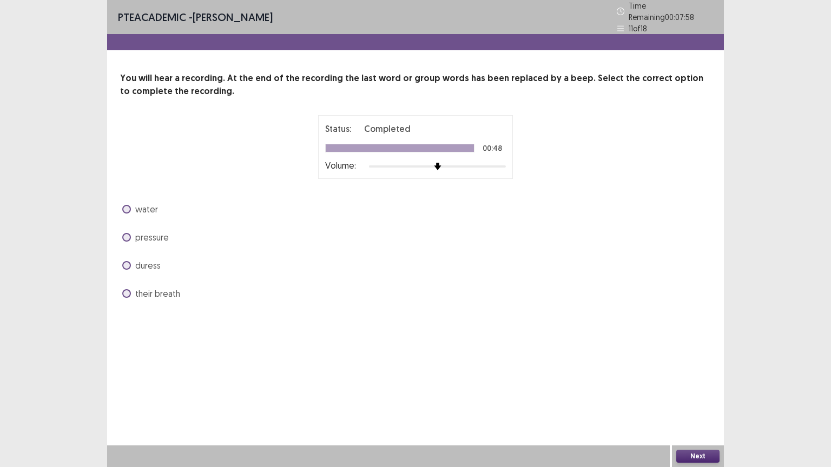
click at [135, 231] on span "pressure" at bounding box center [152, 237] width 34 height 13
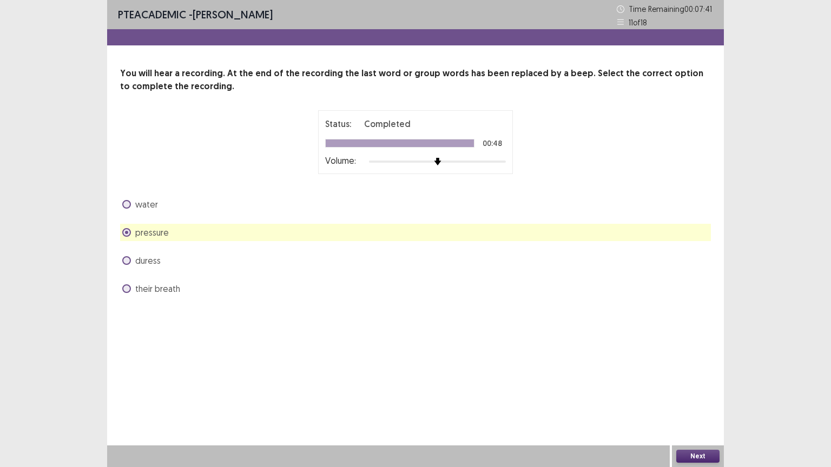
click at [698, 375] on button "Next" at bounding box center [697, 456] width 43 height 13
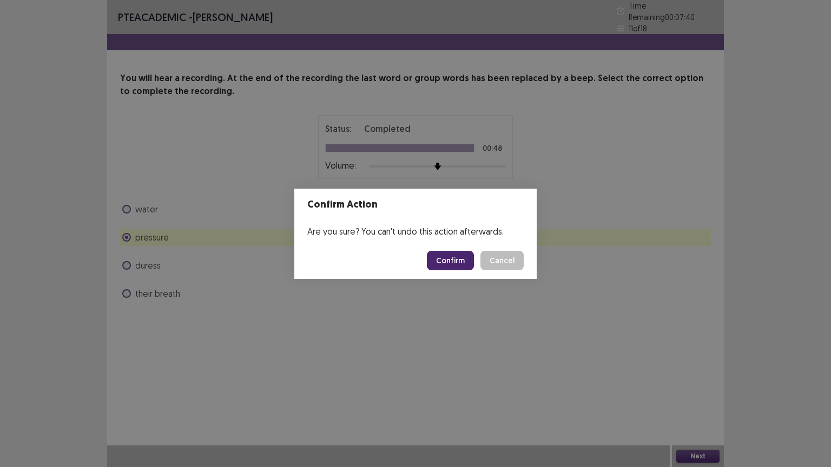
click at [462, 257] on button "Confirm" at bounding box center [450, 260] width 47 height 19
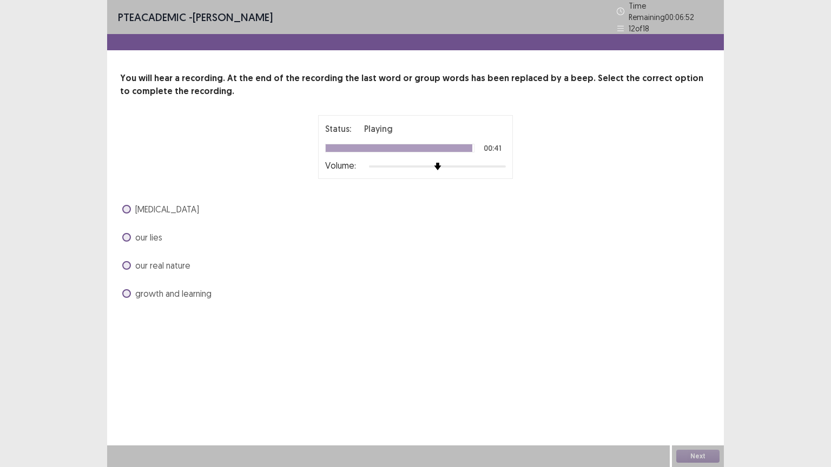
click at [156, 206] on span "[MEDICAL_DATA]" at bounding box center [167, 209] width 64 height 13
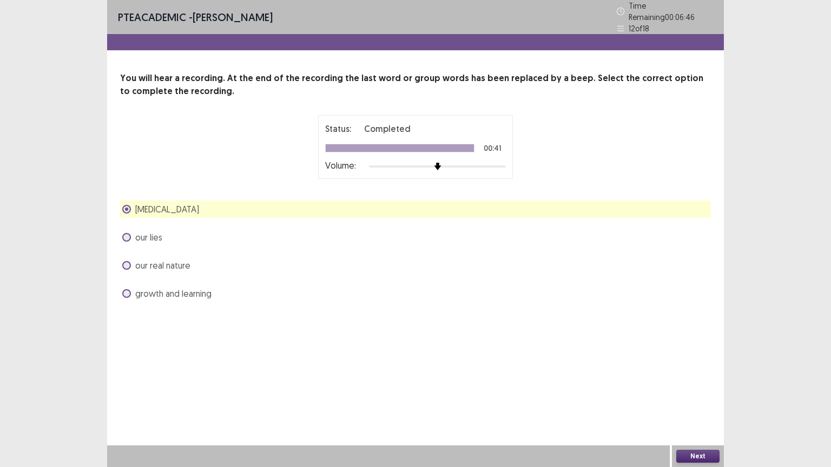
click at [694, 375] on button "Next" at bounding box center [697, 456] width 43 height 13
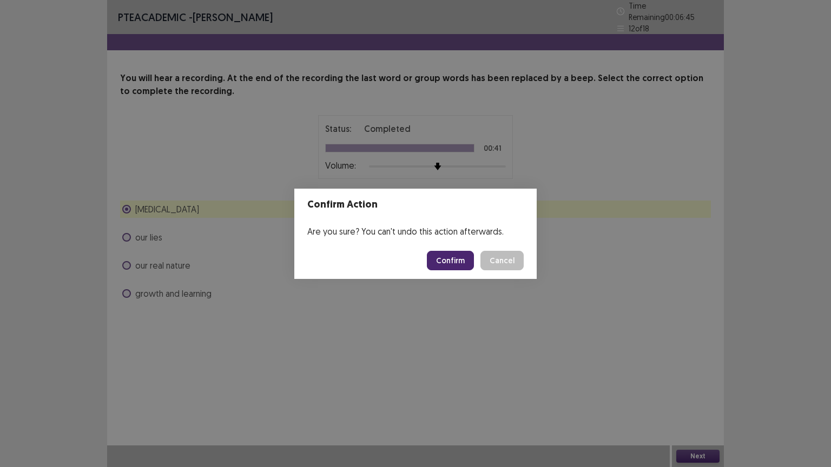
click at [451, 257] on button "Confirm" at bounding box center [450, 260] width 47 height 19
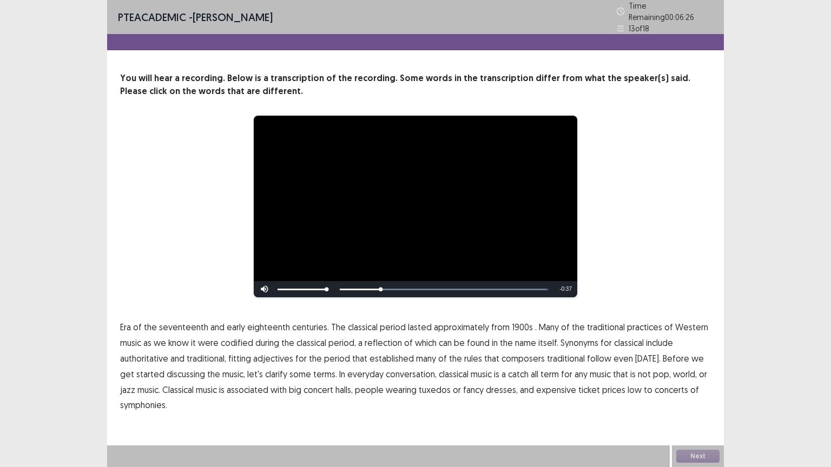
click at [519, 326] on span "1900s" at bounding box center [522, 327] width 21 height 13
click at [627, 375] on span "low" at bounding box center [634, 390] width 14 height 13
click at [696, 375] on button "Next" at bounding box center [697, 456] width 43 height 13
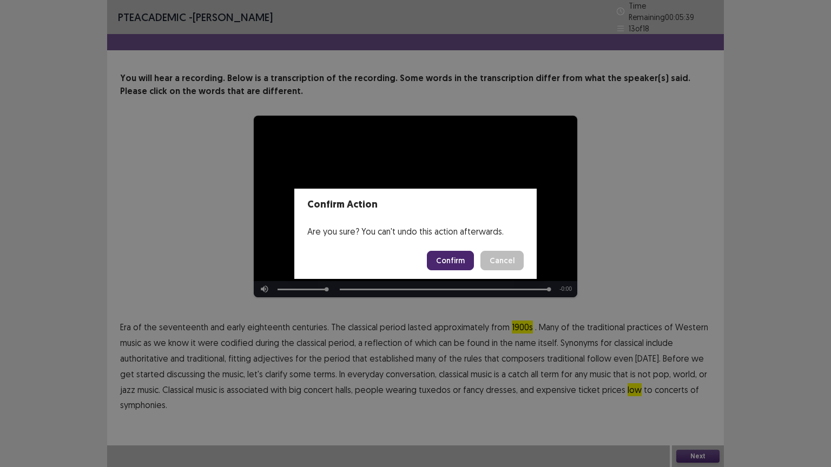
click at [458, 263] on button "Confirm" at bounding box center [450, 260] width 47 height 19
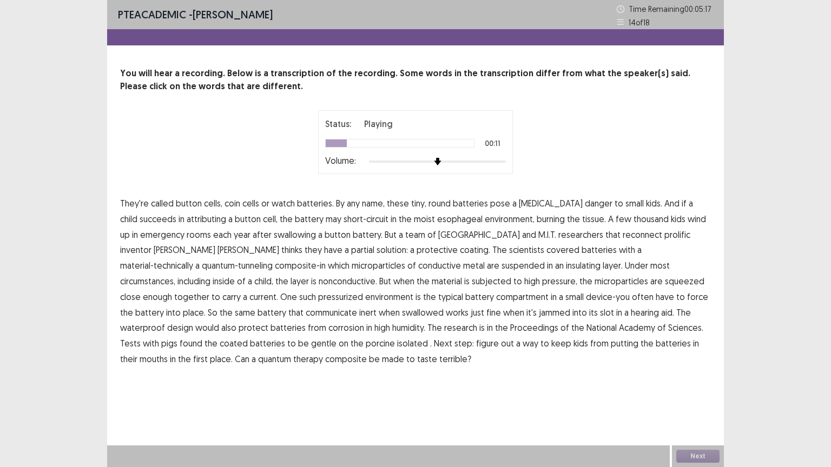
click at [191, 222] on span "attributing" at bounding box center [206, 219] width 39 height 13
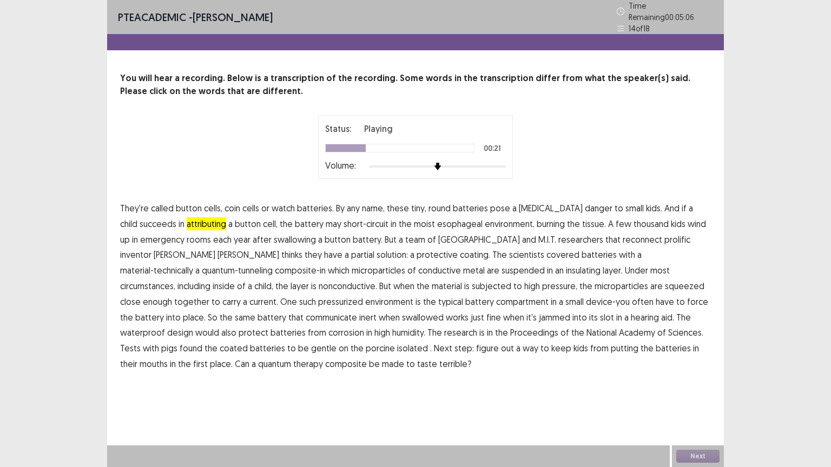
click at [460, 249] on span "coating." at bounding box center [475, 254] width 30 height 13
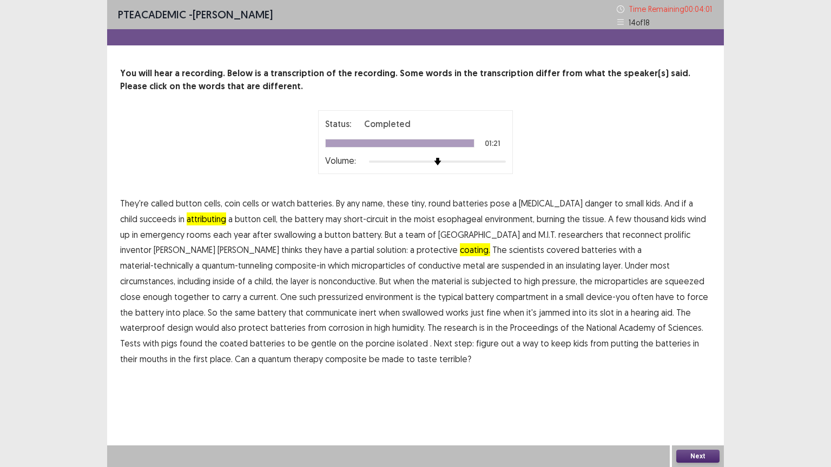
click at [439, 361] on span "terrible?" at bounding box center [455, 359] width 32 height 13
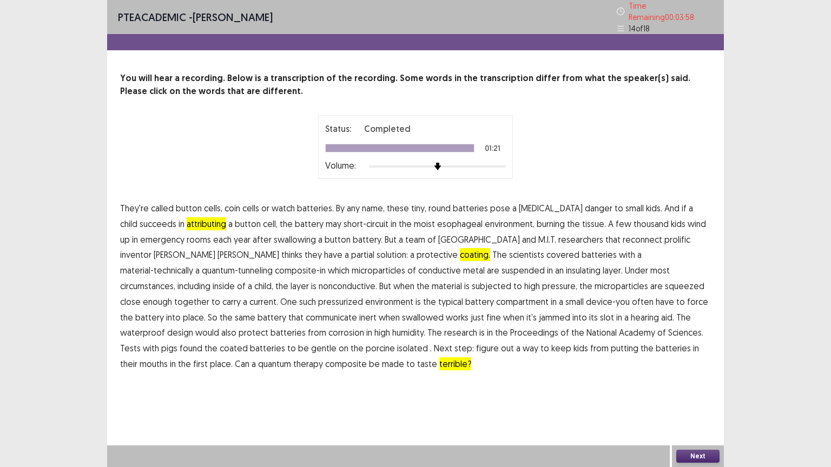
click at [686, 375] on button "Next" at bounding box center [697, 456] width 43 height 13
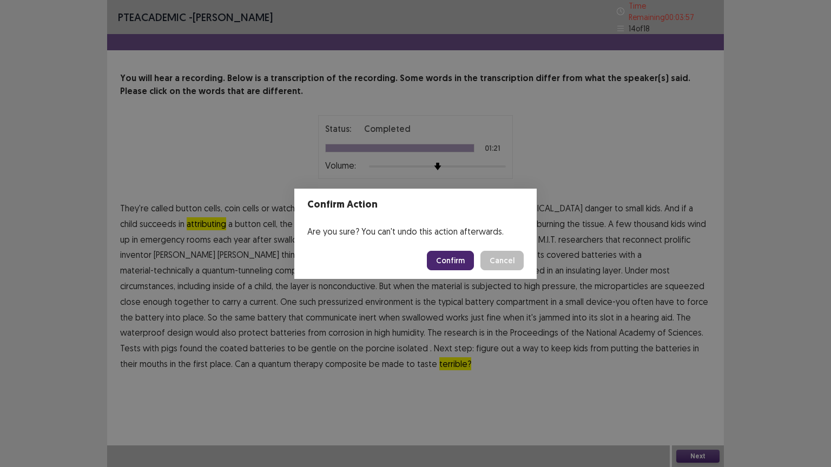
click at [446, 264] on button "Confirm" at bounding box center [450, 260] width 47 height 19
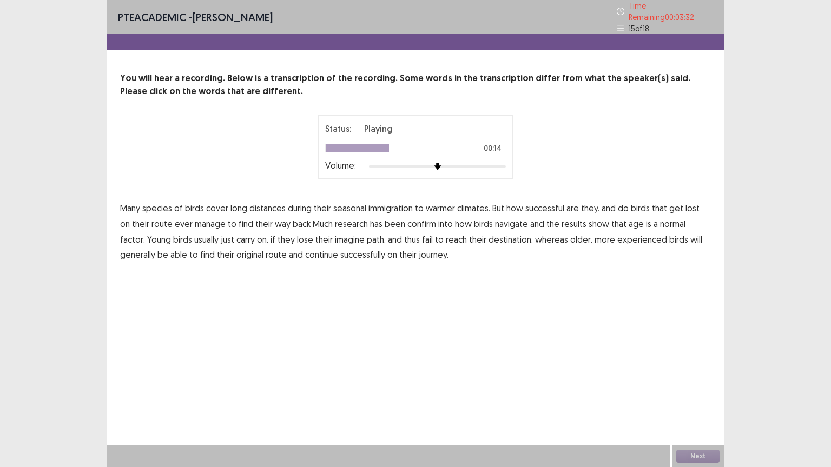
click at [407, 222] on span "confirm" at bounding box center [421, 223] width 29 height 13
click at [663, 220] on span "normal" at bounding box center [672, 223] width 25 height 13
click at [689, 375] on button "Next" at bounding box center [697, 456] width 43 height 13
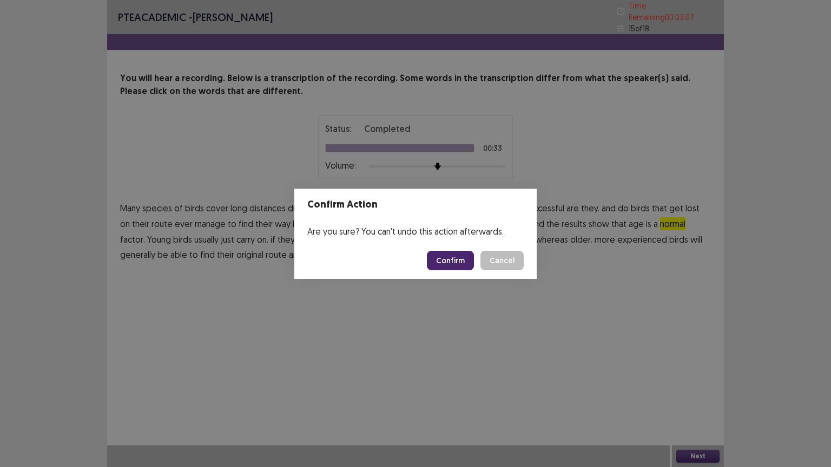
click at [465, 259] on button "Confirm" at bounding box center [450, 260] width 47 height 19
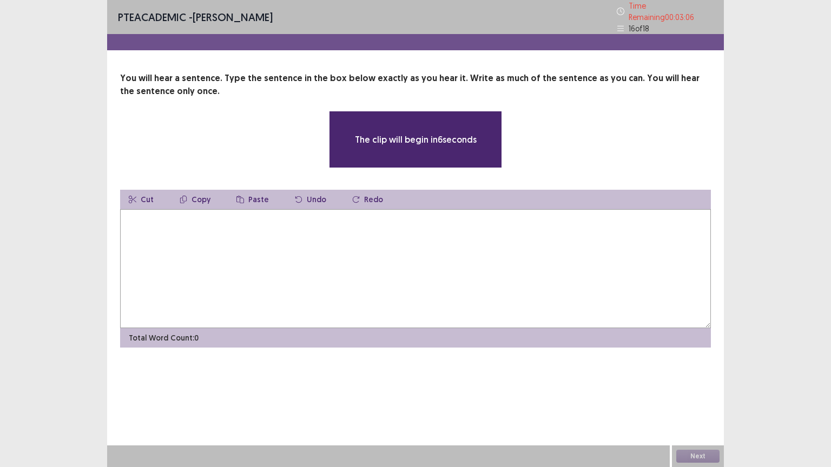
click at [383, 243] on textarea at bounding box center [415, 268] width 591 height 119
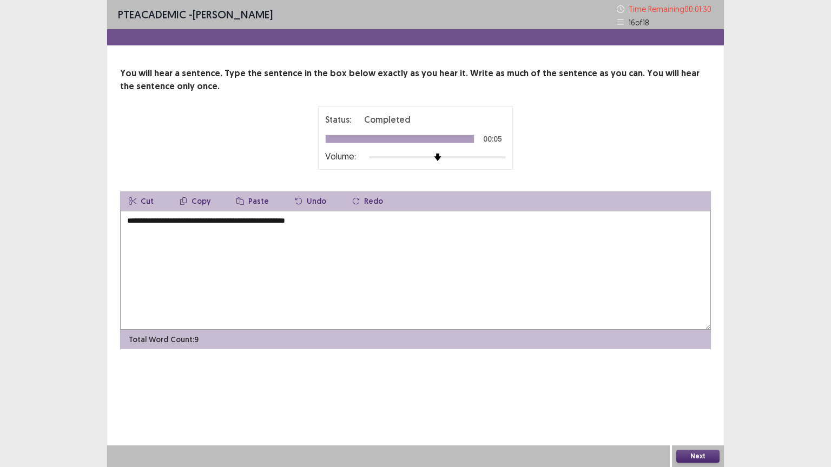
type textarea "**********"
click at [708, 375] on button "Next" at bounding box center [697, 456] width 43 height 13
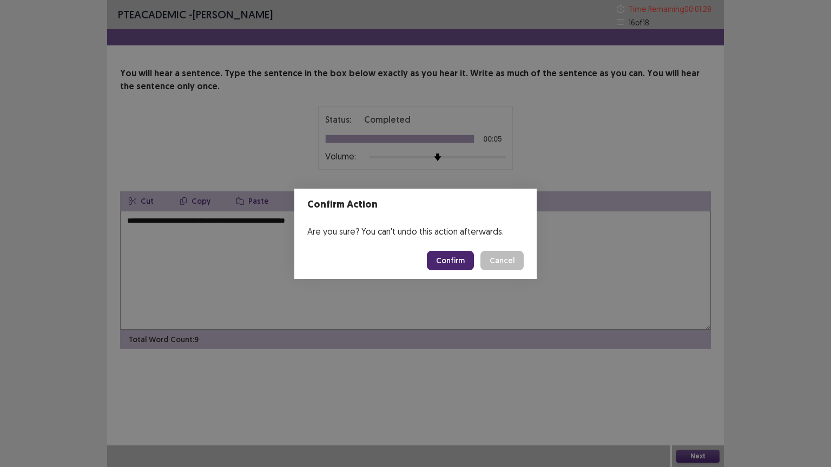
click at [472, 260] on button "Confirm" at bounding box center [450, 260] width 47 height 19
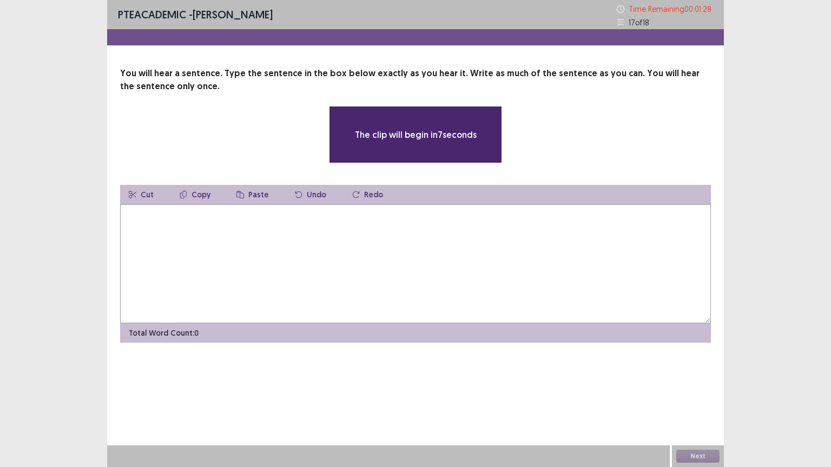
click at [281, 241] on textarea at bounding box center [415, 263] width 591 height 119
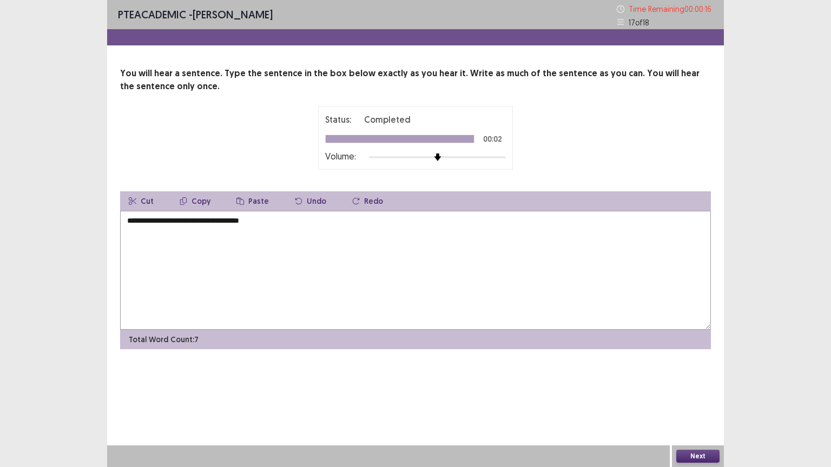
click at [236, 219] on textarea "**********" at bounding box center [415, 270] width 591 height 119
type textarea "**********"
click at [703, 375] on button "Next" at bounding box center [697, 456] width 43 height 13
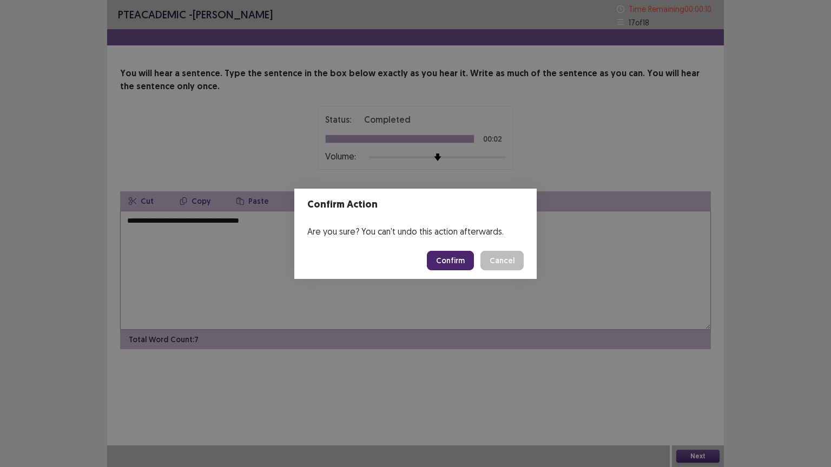
click at [455, 264] on button "Confirm" at bounding box center [450, 260] width 47 height 19
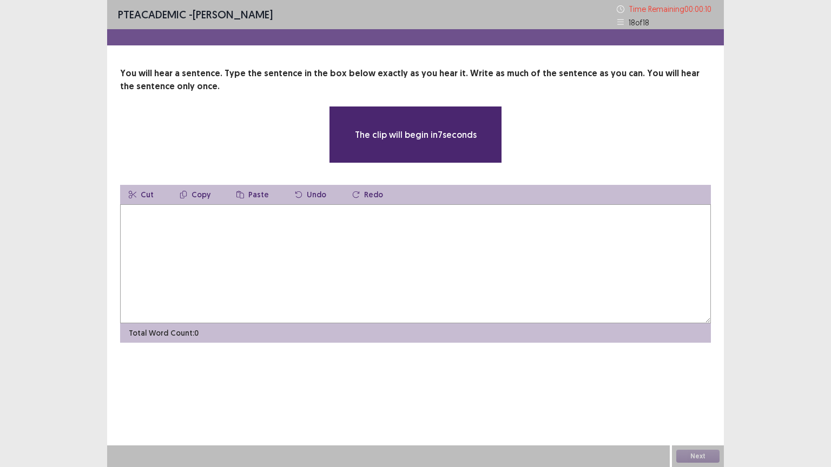
click at [355, 256] on textarea at bounding box center [415, 263] width 591 height 119
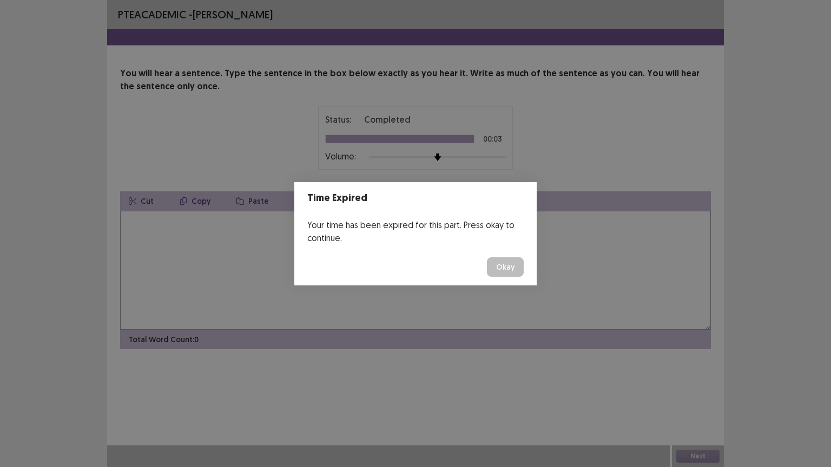
click at [498, 273] on button "Okay" at bounding box center [505, 266] width 37 height 19
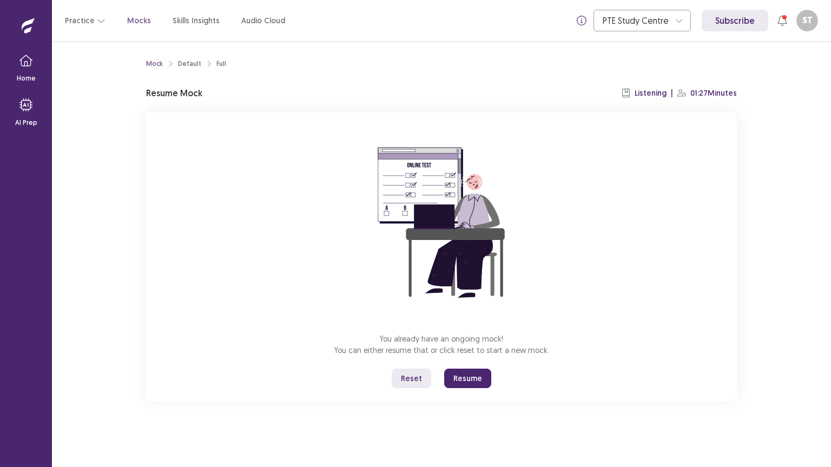
click at [450, 375] on button "Resume" at bounding box center [467, 378] width 47 height 19
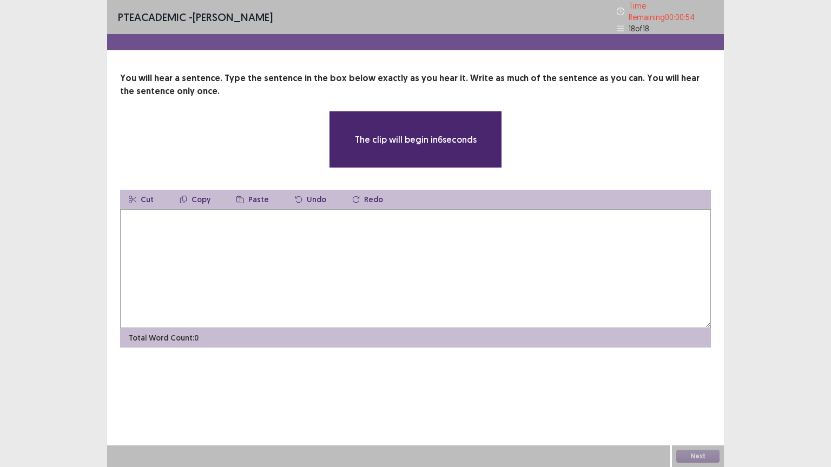
click at [328, 287] on textarea at bounding box center [415, 268] width 591 height 119
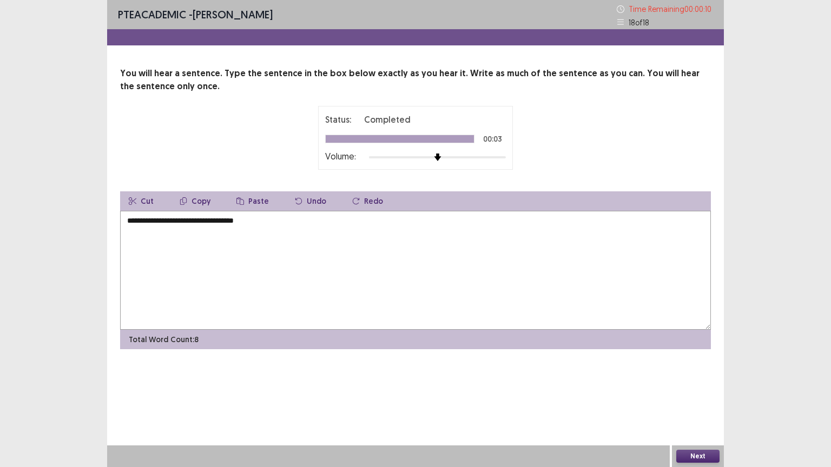
click at [226, 223] on textarea "**********" at bounding box center [415, 270] width 591 height 119
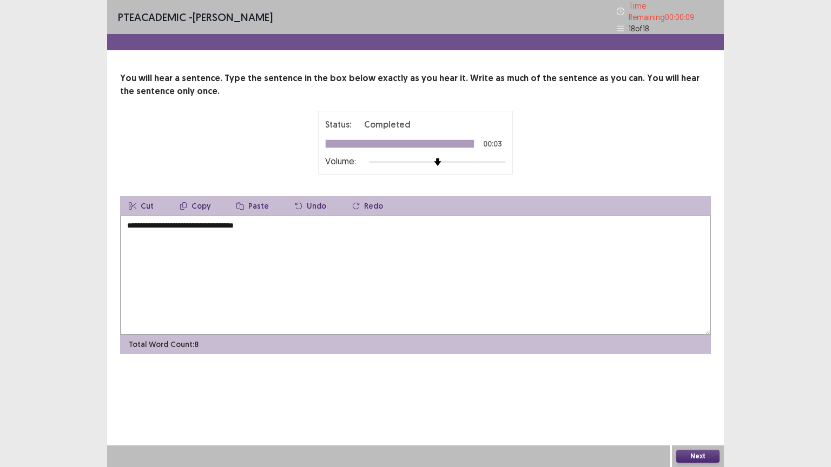
click at [230, 223] on textarea "**********" at bounding box center [415, 275] width 591 height 119
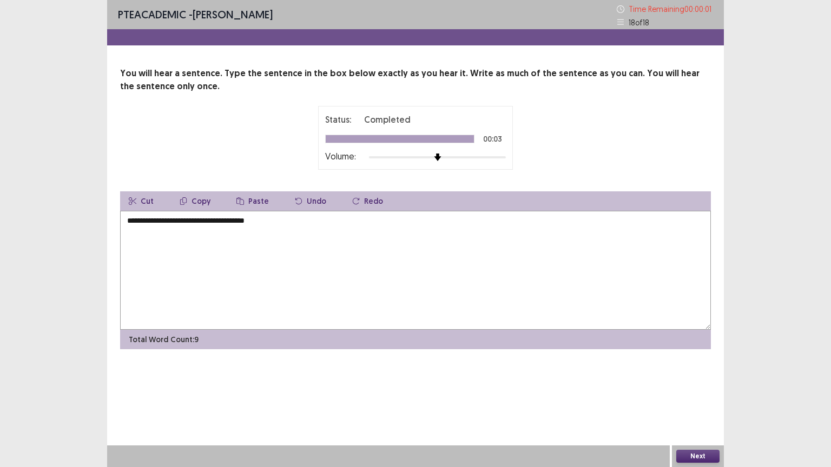
click at [288, 231] on textarea "**********" at bounding box center [415, 270] width 591 height 119
type textarea "**********"
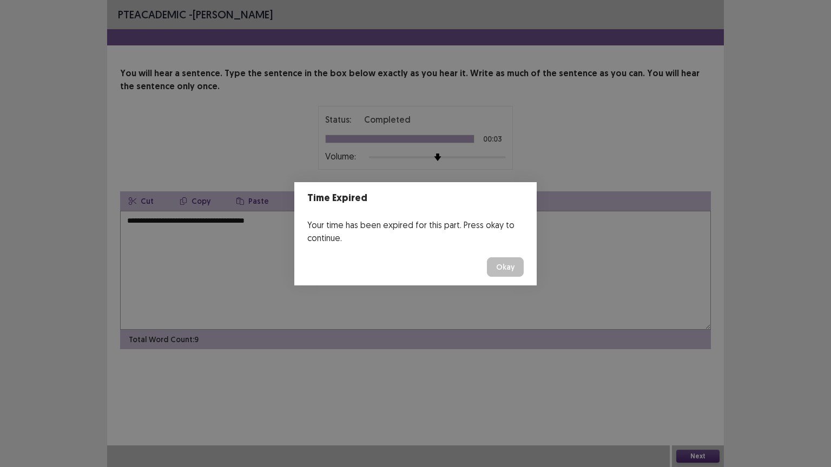
click at [460, 293] on div "Time Expired Your time has been expired for this part. Press okay to continue. …" at bounding box center [415, 233] width 831 height 467
click at [507, 257] on button "Okay" at bounding box center [505, 266] width 37 height 19
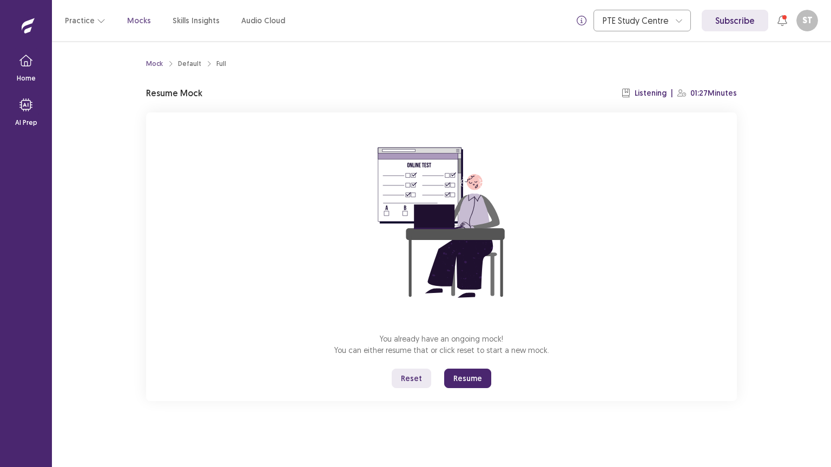
click at [467, 375] on button "Resume" at bounding box center [467, 378] width 47 height 19
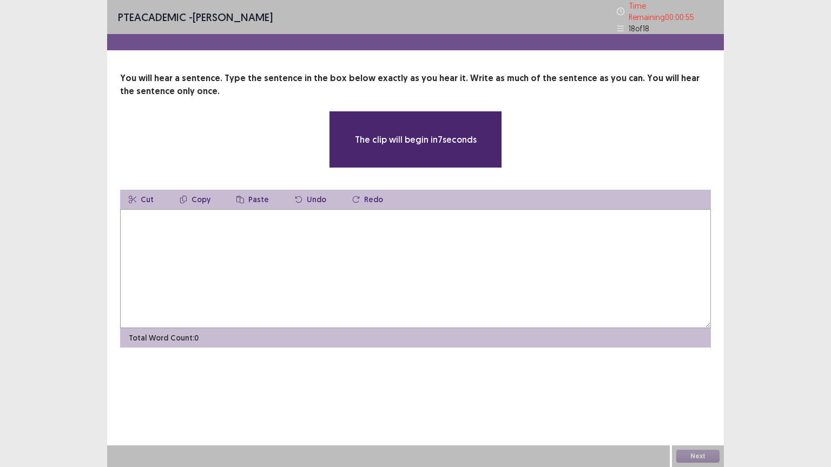
click at [272, 246] on textarea at bounding box center [415, 268] width 591 height 119
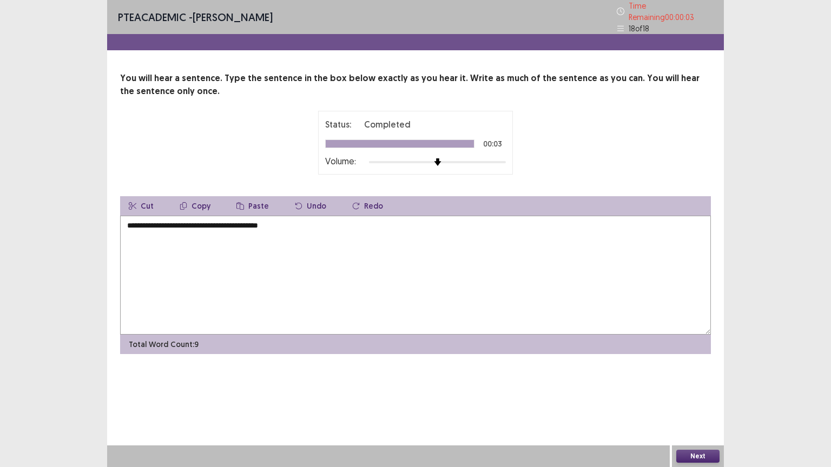
type textarea "**********"
click at [692, 375] on button "Next" at bounding box center [697, 456] width 43 height 13
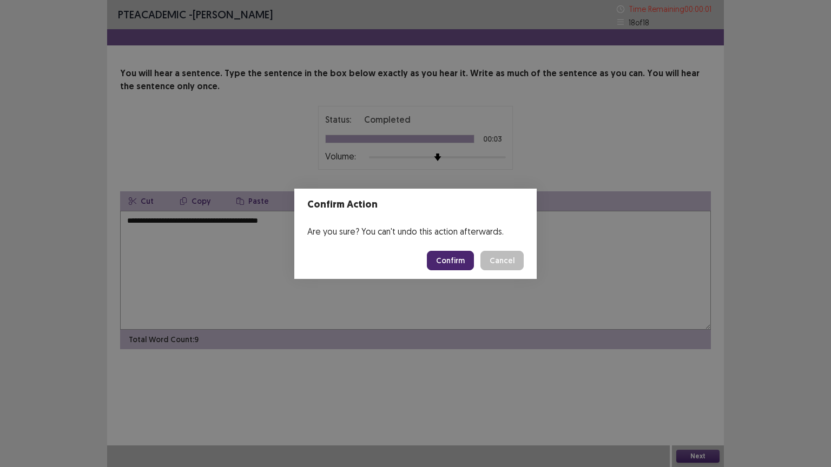
click at [445, 260] on button "Confirm" at bounding box center [450, 260] width 47 height 19
